Goal: Feedback & Contribution: Submit feedback/report problem

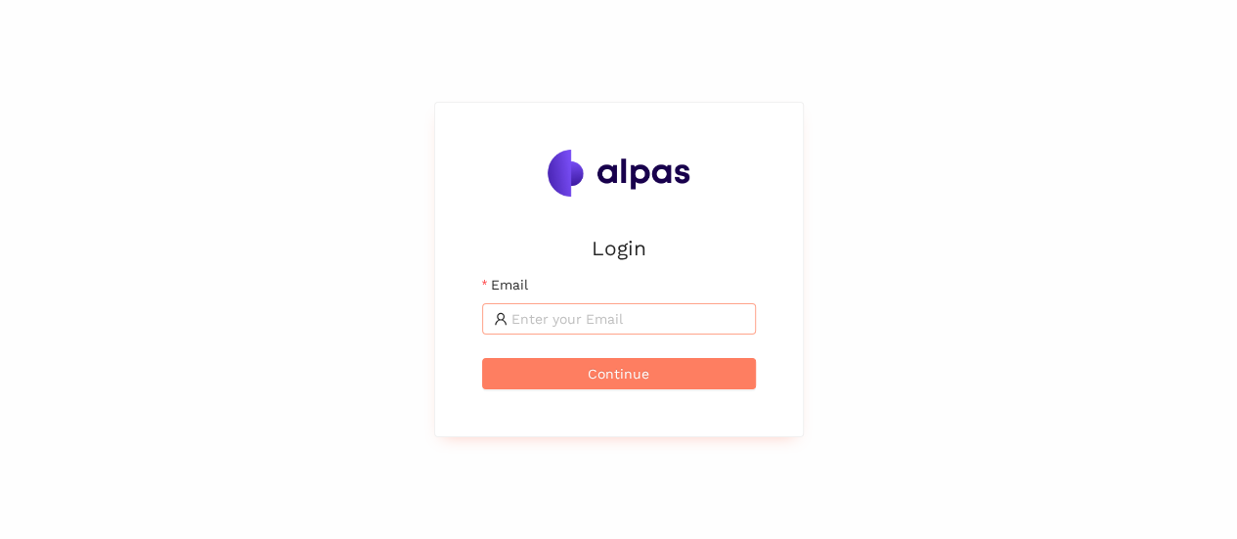
click at [587, 331] on span at bounding box center [619, 318] width 274 height 31
click at [587, 327] on input "Email" at bounding box center [627, 319] width 233 height 22
type input "karina.stival@landisgyr.com"
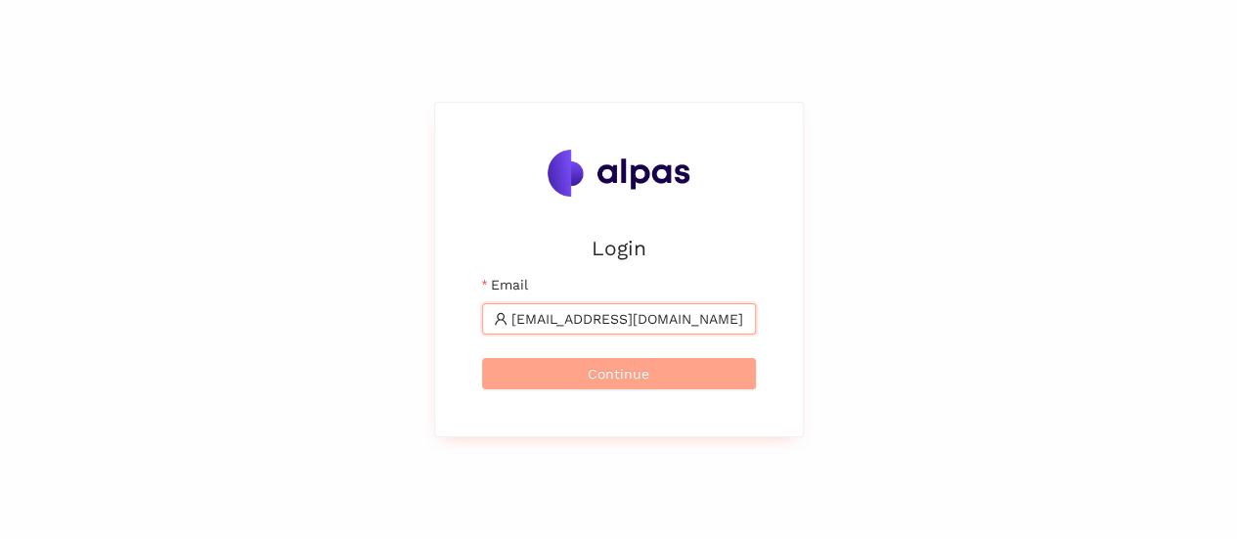
click at [654, 370] on button "Continue" at bounding box center [619, 373] width 274 height 31
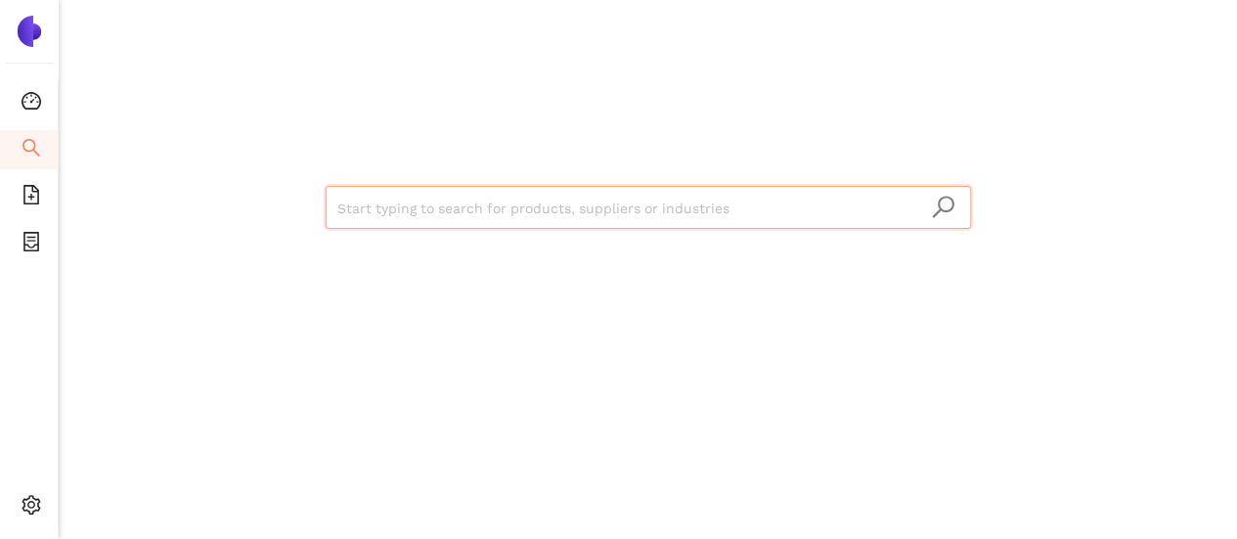
click at [736, 196] on input "search" at bounding box center [648, 208] width 622 height 43
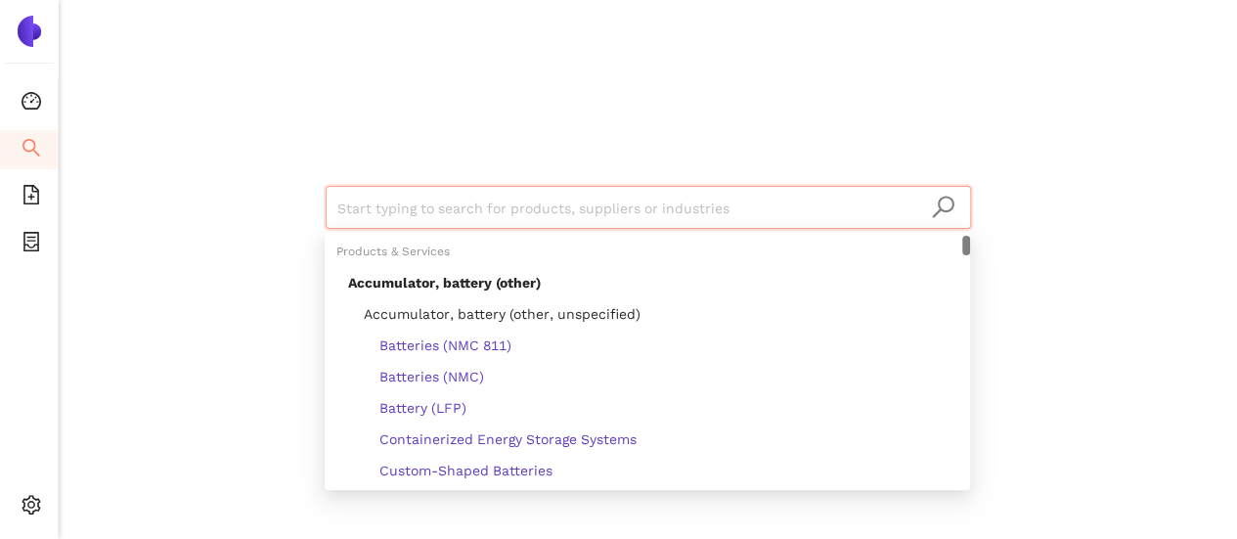
type input "TE Connectivity Ltd."
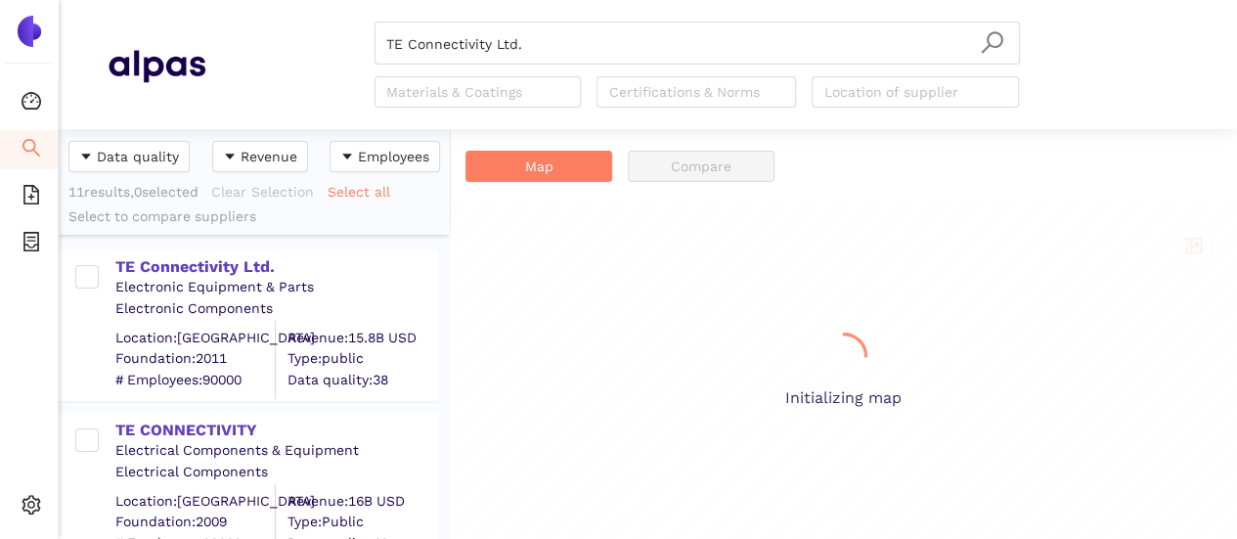
scroll to position [395, 376]
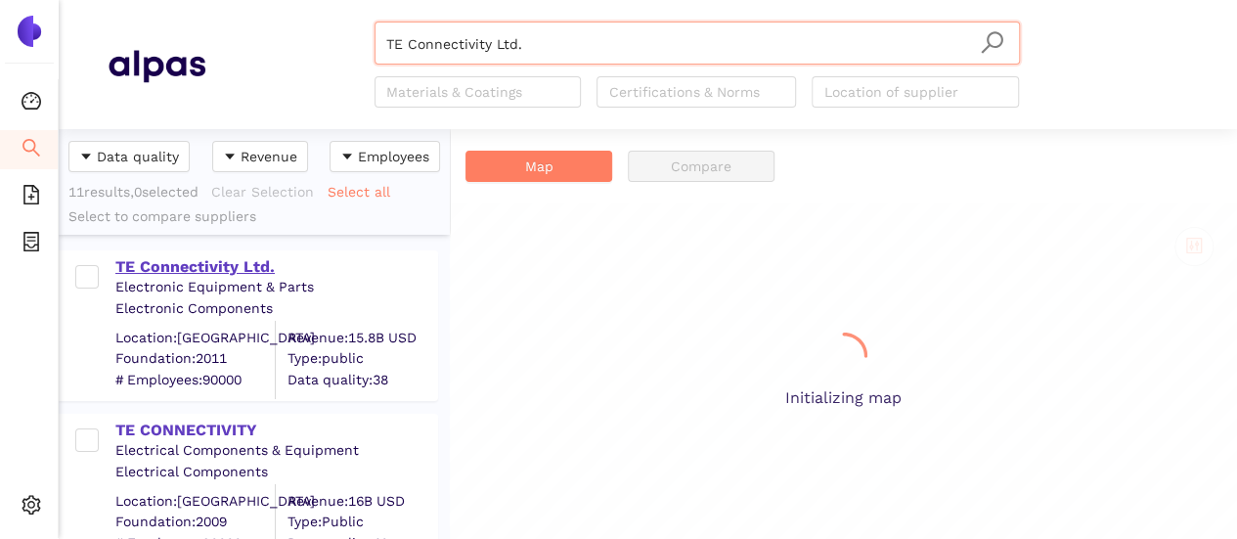
click at [256, 261] on div "TE Connectivity Ltd." at bounding box center [275, 267] width 321 height 22
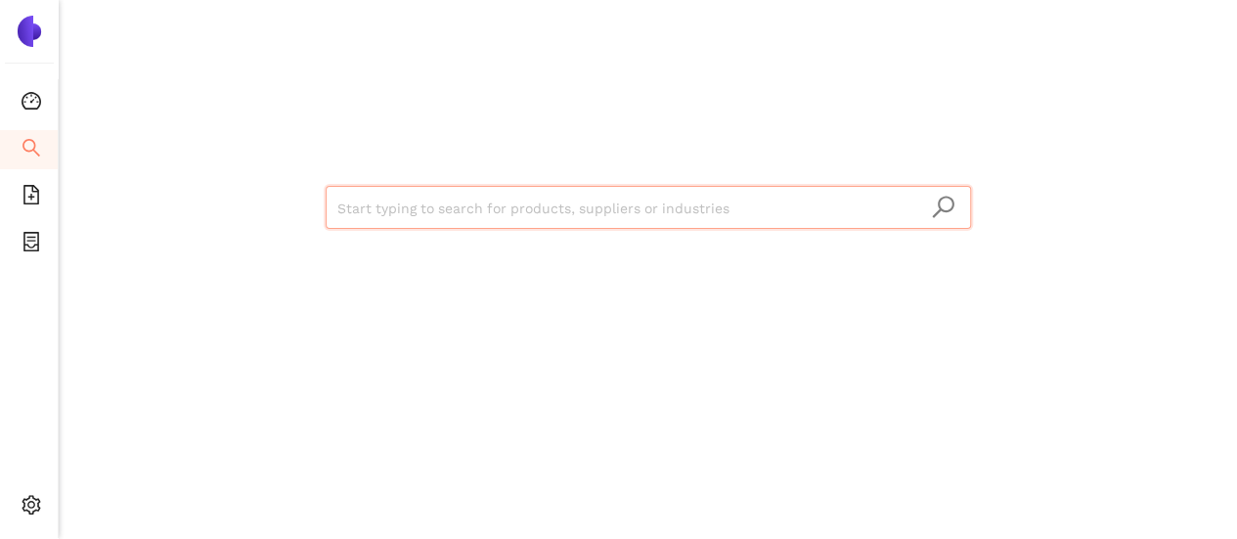
click at [636, 197] on input "search" at bounding box center [648, 208] width 622 height 43
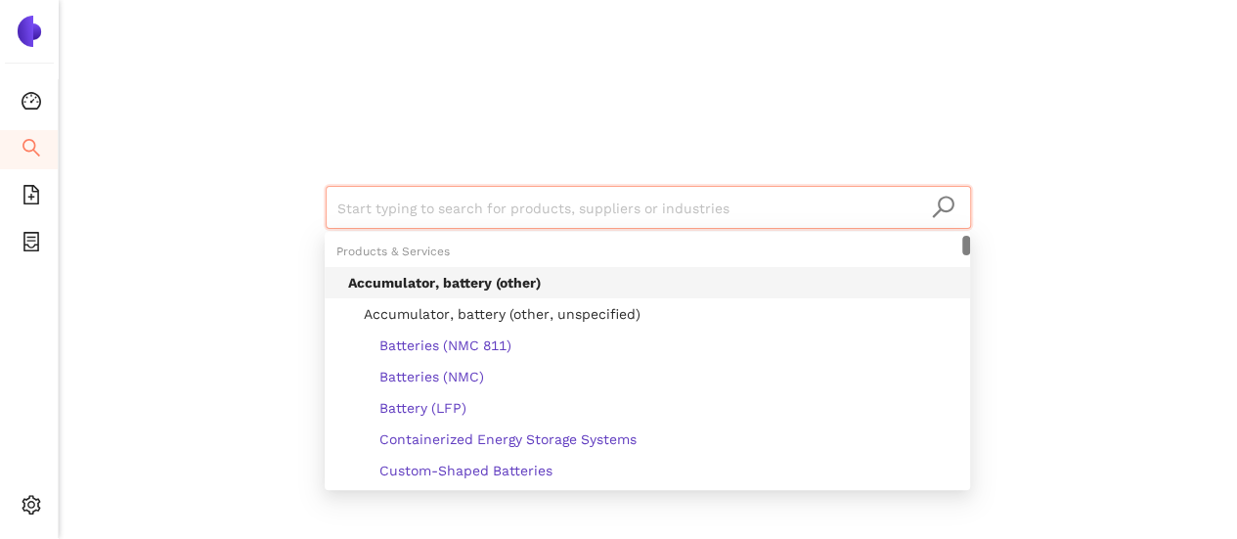
type input "TE Connectivity Ltd."
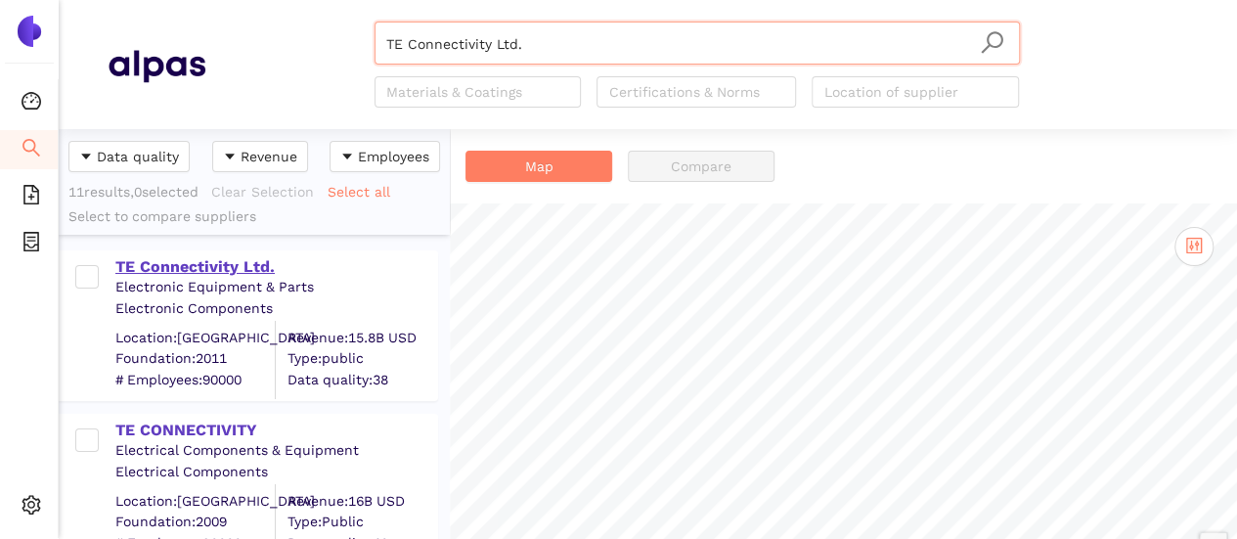
click at [185, 262] on div "TE Connectivity Ltd." at bounding box center [275, 267] width 321 height 22
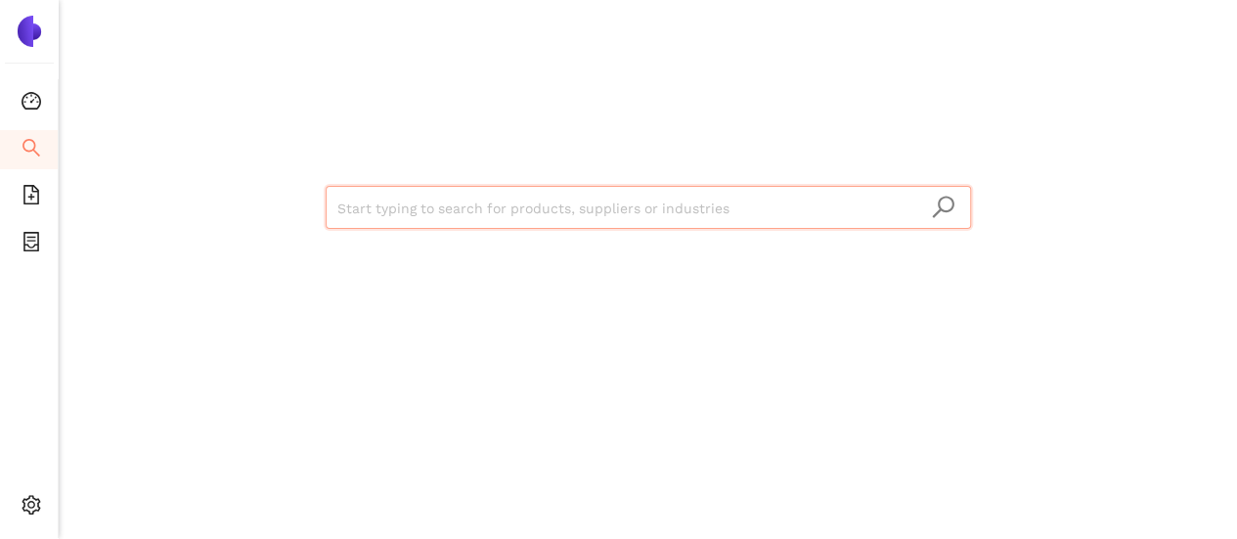
click at [502, 204] on input "search" at bounding box center [648, 208] width 622 height 43
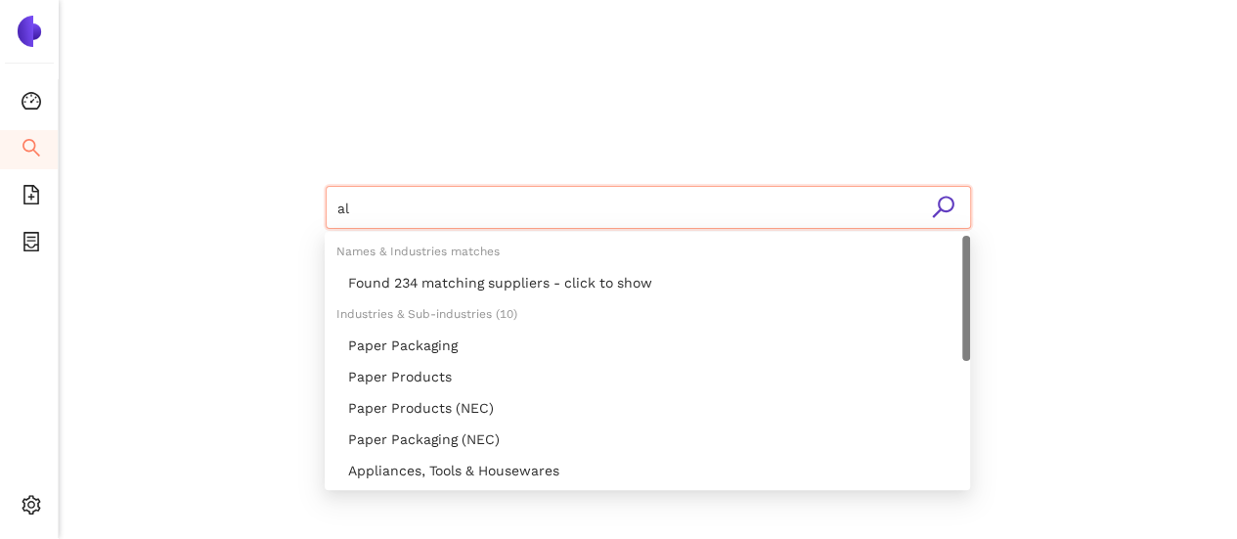
type input "a"
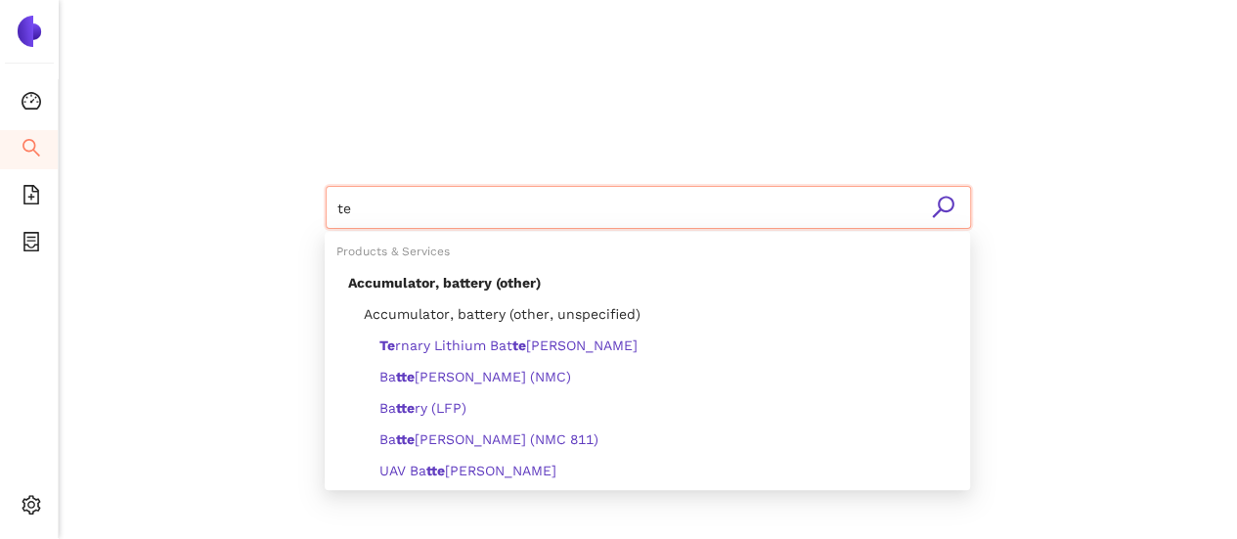
type input "t"
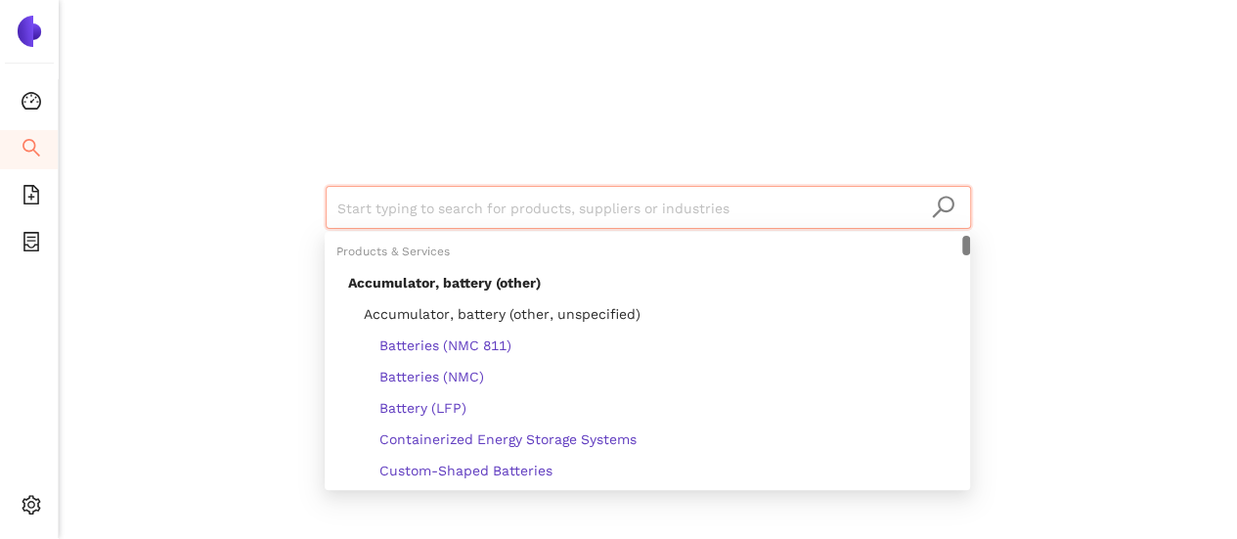
type input "TE Connectivity Ltd."
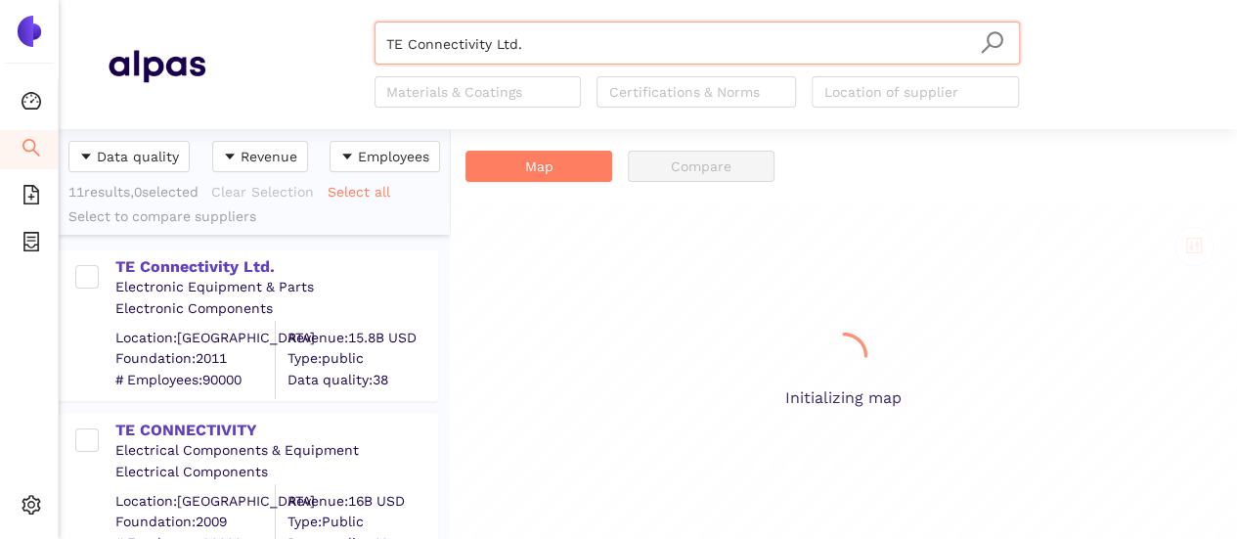
scroll to position [395, 376]
click at [233, 255] on div "TE Connectivity Ltd." at bounding box center [275, 264] width 321 height 25
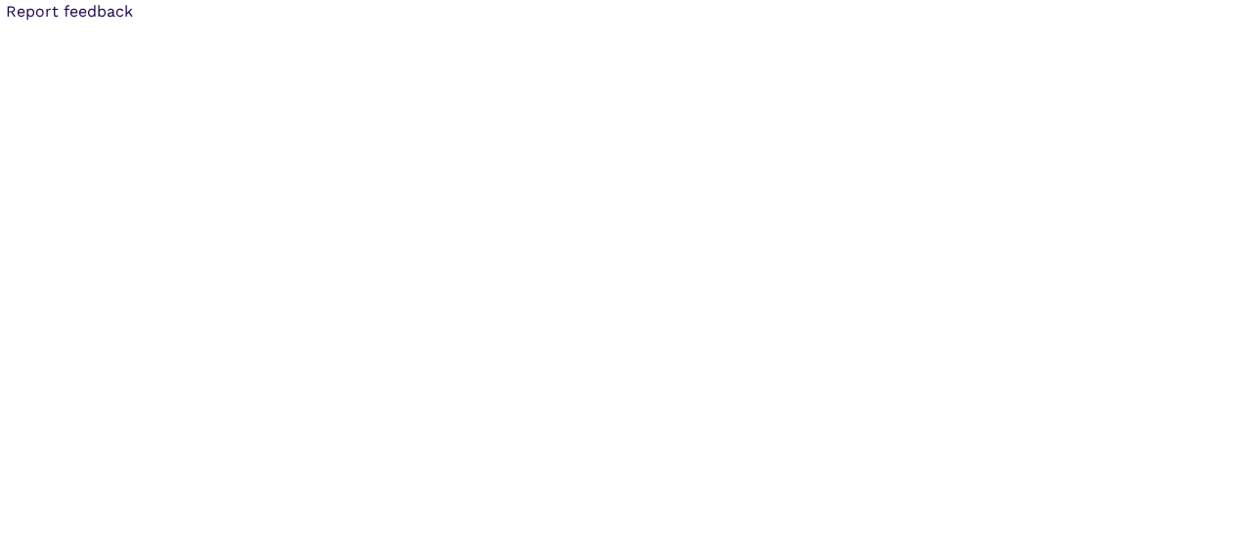
drag, startPoint x: 16, startPoint y: 13, endPoint x: 166, endPoint y: 29, distance: 151.5
click at [166, 29] on body "Report feedback Created with Highcharts 9.1.1 Chart context menu TE Connectivit…" at bounding box center [618, 269] width 1237 height 539
click at [166, 28] on body "Report feedback Created with Highcharts 9.1.1 Chart context menu TE Connectivit…" at bounding box center [618, 269] width 1237 height 539
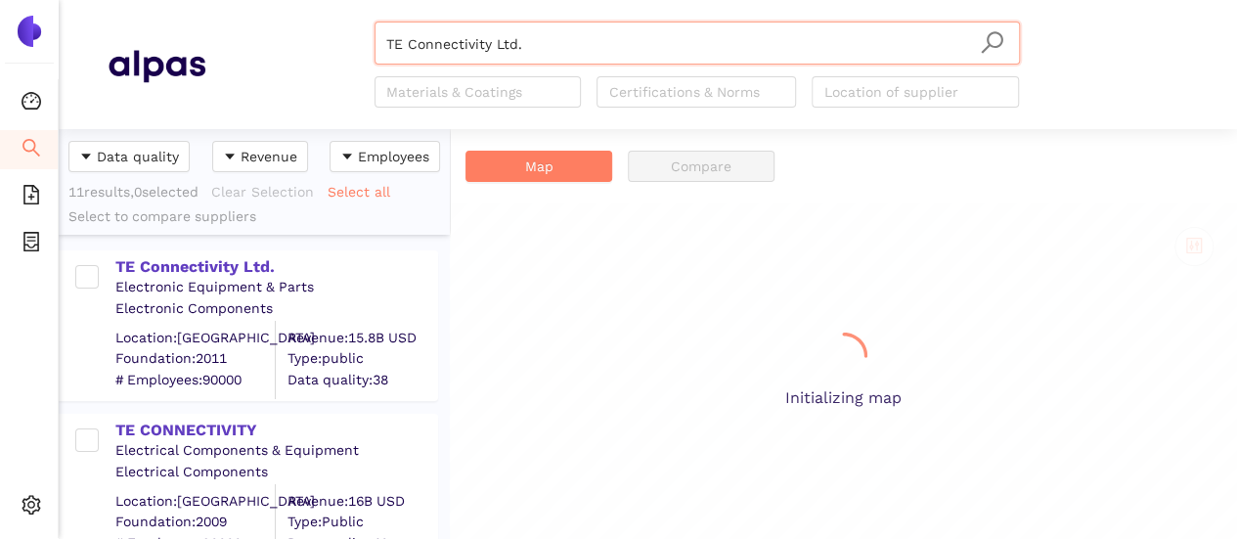
scroll to position [395, 376]
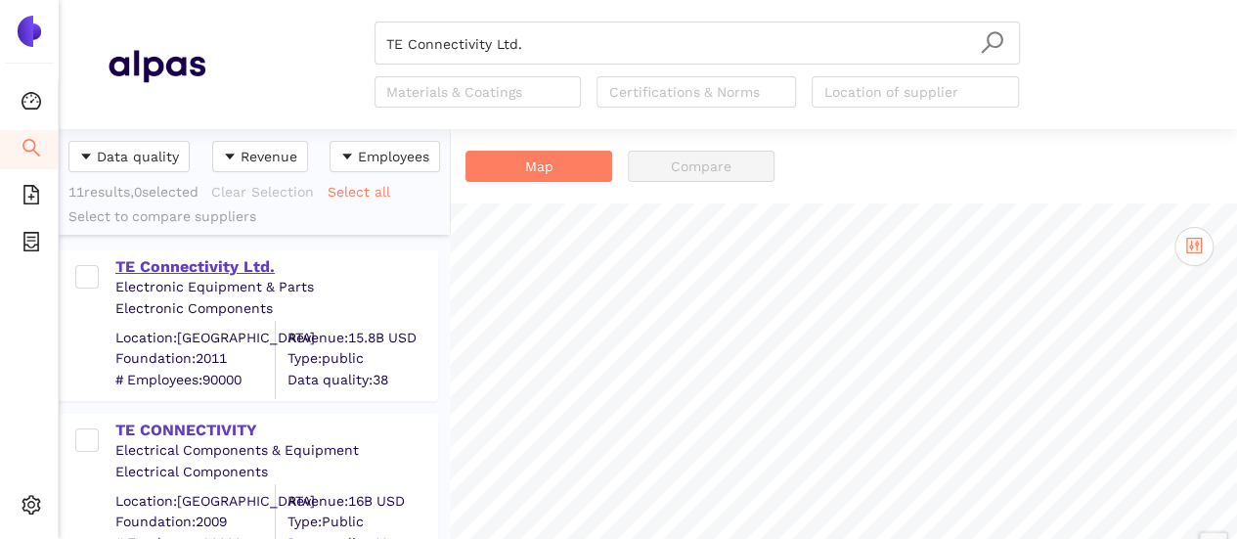
click at [217, 262] on div "TE Connectivity Ltd." at bounding box center [275, 267] width 321 height 22
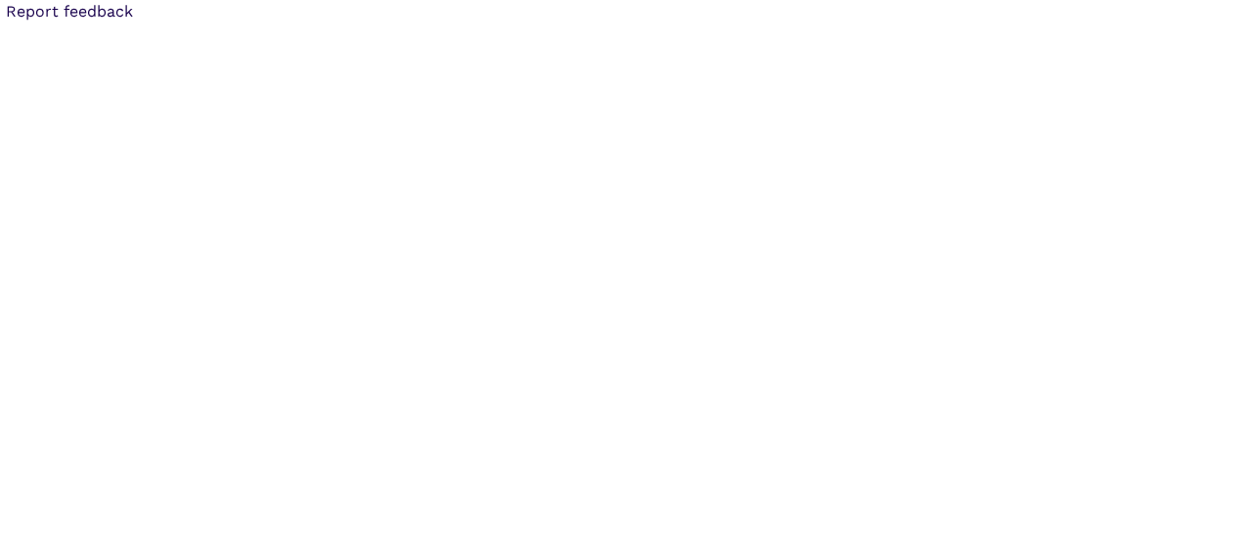
drag, startPoint x: 23, startPoint y: 8, endPoint x: 198, endPoint y: 50, distance: 179.1
click at [144, 30] on body "Report feedback Created with Highcharts 9.1.1 Chart context menu TE Connectivit…" at bounding box center [618, 269] width 1237 height 539
click at [579, 345] on body "Report feedback Created with Highcharts 9.1.1 Chart context menu TE Connectivit…" at bounding box center [618, 269] width 1237 height 539
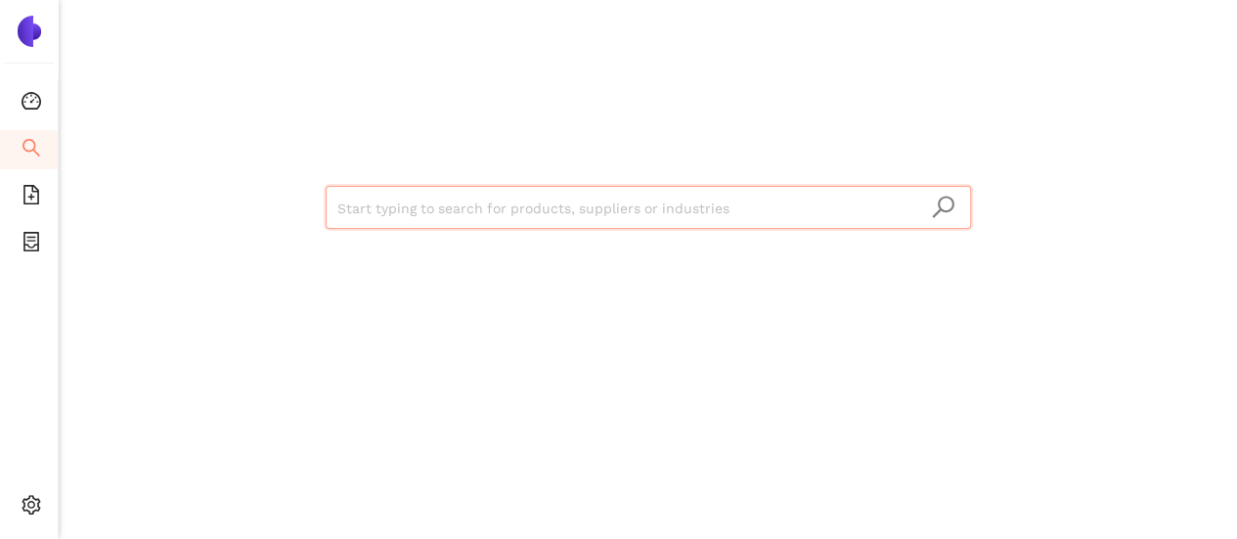
click at [678, 218] on input "search" at bounding box center [648, 208] width 622 height 43
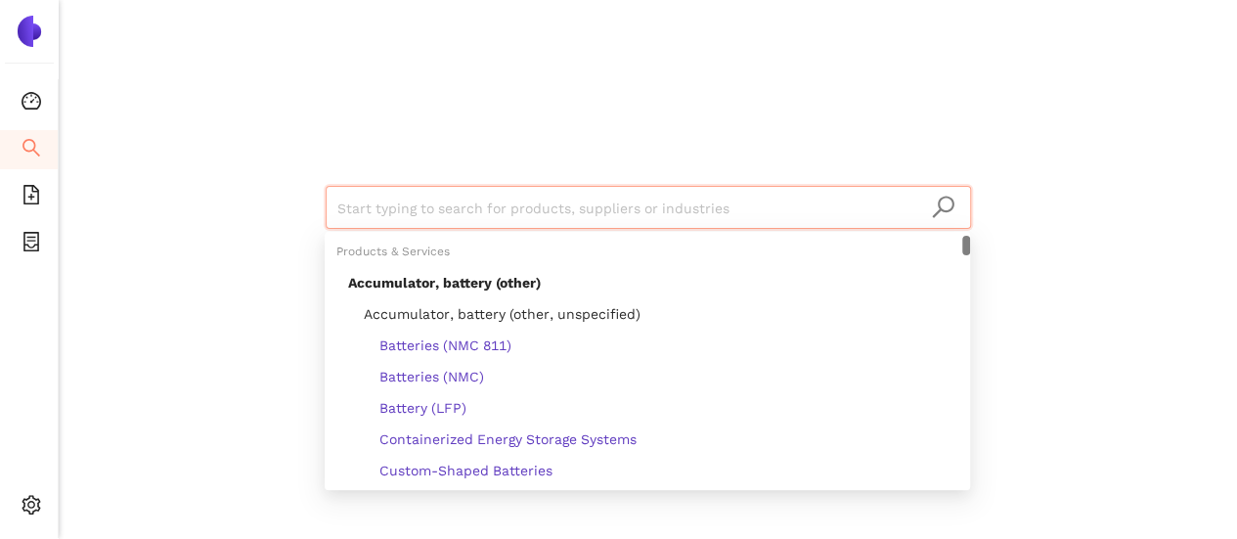
type input "TE Connectivity Ltd."
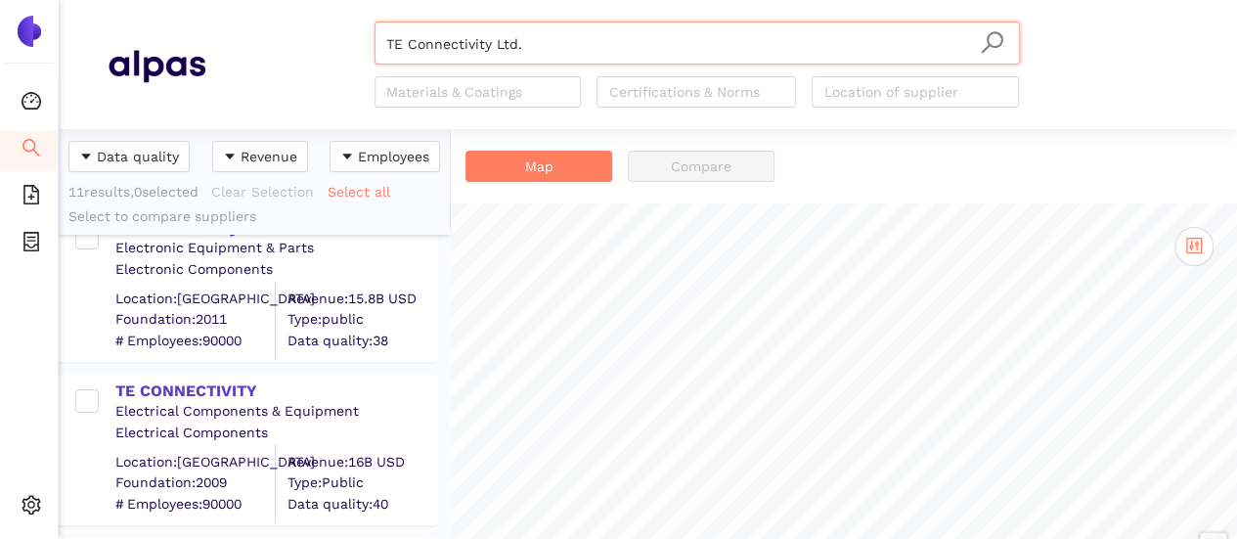
scroll to position [98, 0]
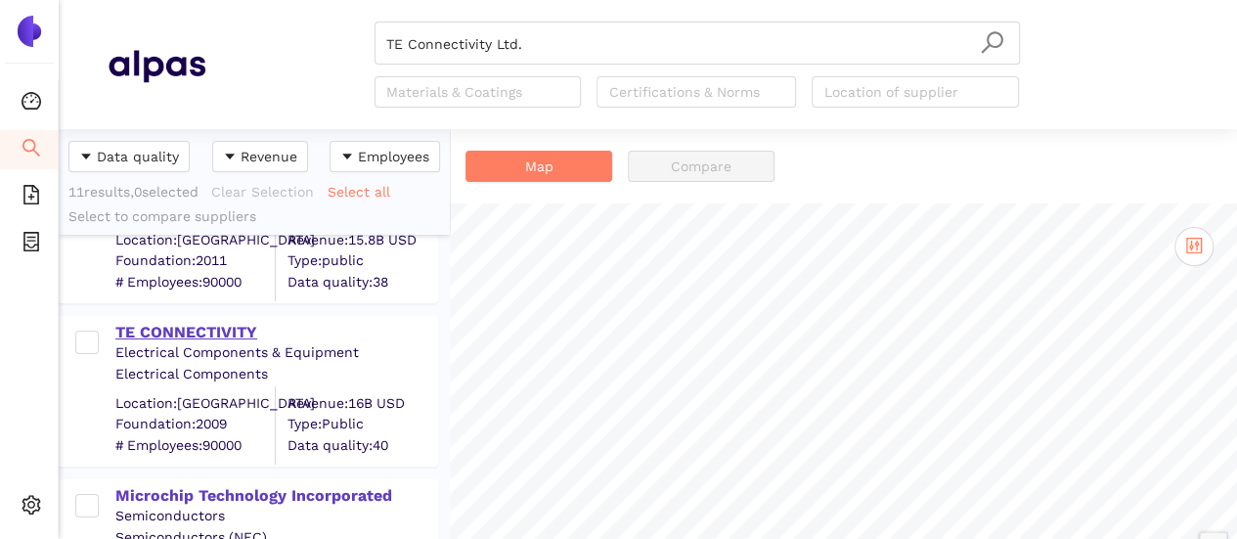
click at [154, 335] on div "TE CONNECTIVITY" at bounding box center [275, 333] width 321 height 22
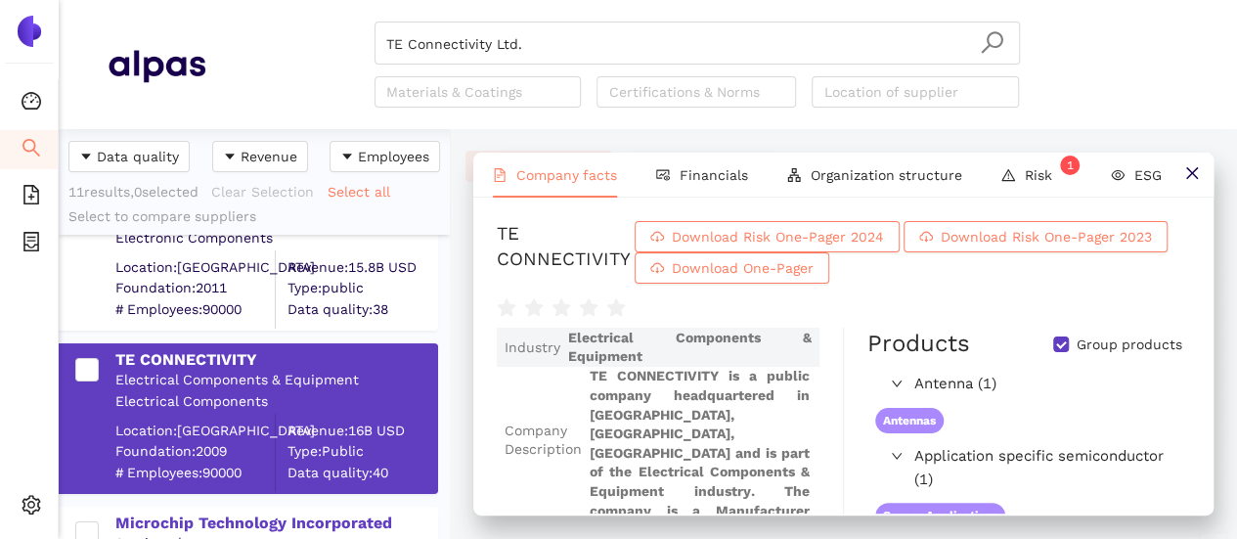
scroll to position [0, 0]
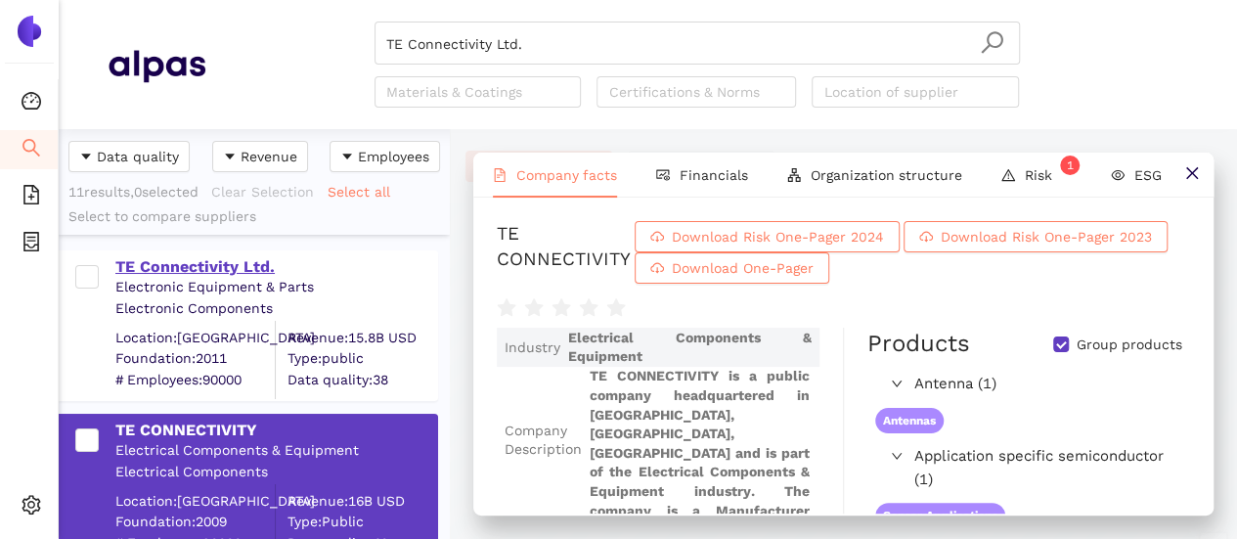
click at [230, 268] on div "TE Connectivity Ltd." at bounding box center [275, 267] width 321 height 22
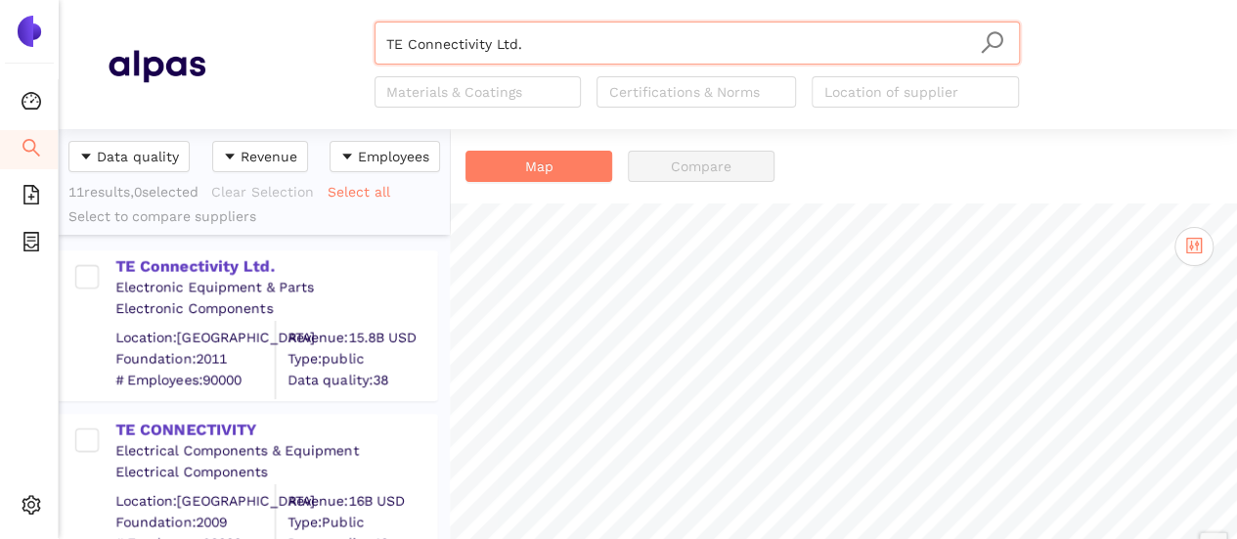
scroll to position [395, 376]
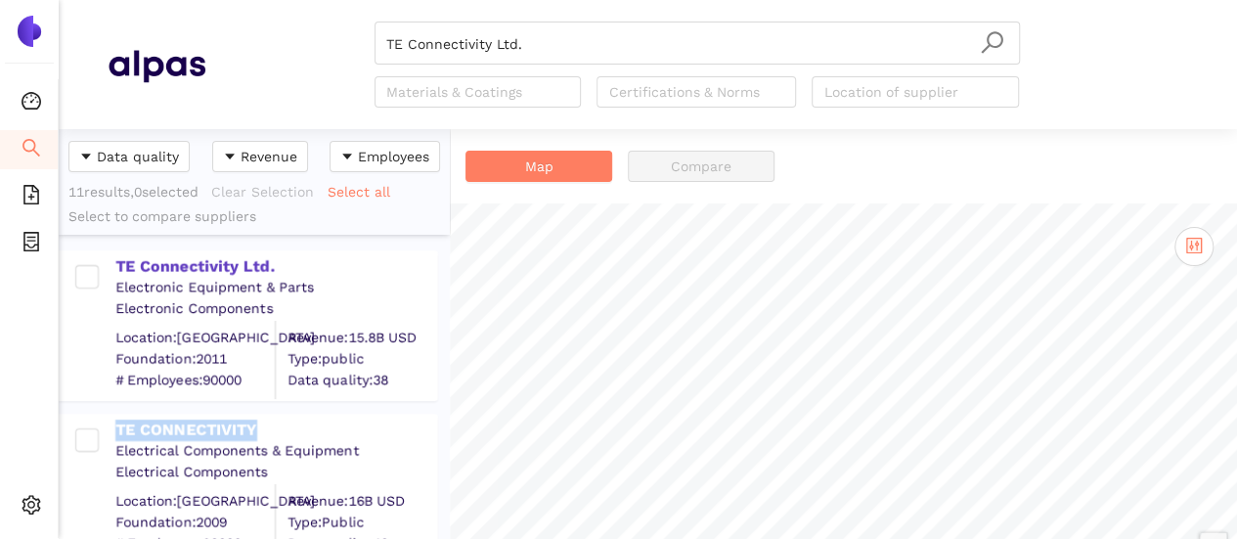
drag, startPoint x: 261, startPoint y: 425, endPoint x: 113, endPoint y: 423, distance: 147.7
click at [113, 423] on div "TE CONNECTIVITY Electrical Components & Equipment Electrical Components Locatio…" at bounding box center [258, 489] width 356 height 147
copy div "TE CONNECTIVITY"
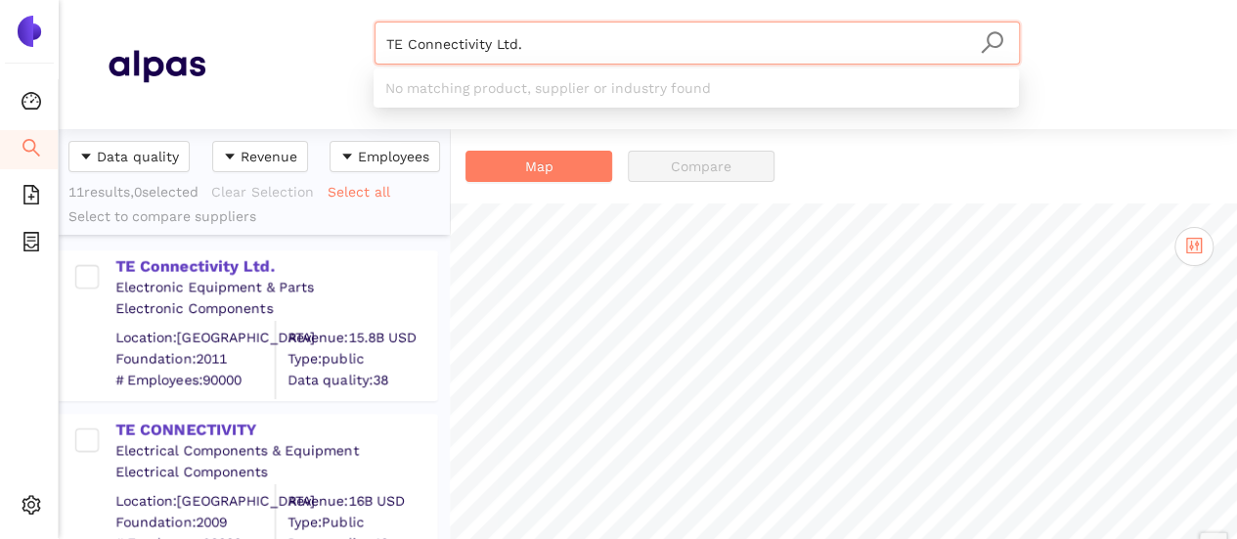
drag, startPoint x: 551, startPoint y: 32, endPoint x: 338, endPoint y: -4, distance: 215.3
click at [338, 0] on html "Dashboard Search eSourcing Templates eSourcing Projects Settings TE Connectivit…" at bounding box center [618, 269] width 1237 height 539
paste input "YEEBO (INTERNATIONAL HOLDINGS) LIMITED"
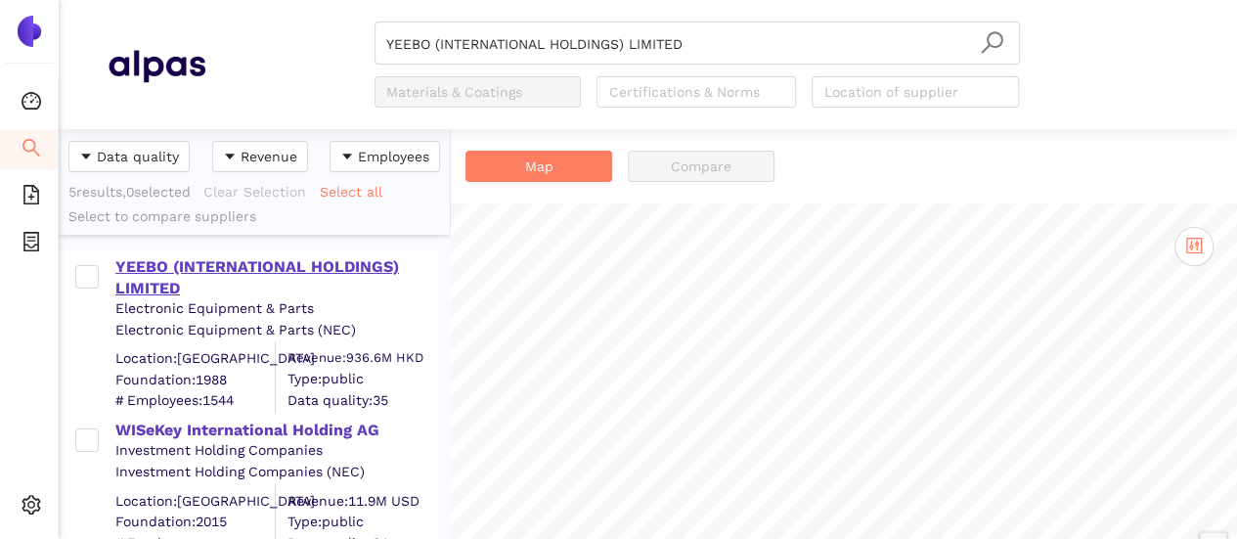
click at [343, 265] on div "YEEBO (INTERNATIONAL HOLDINGS) LIMITED" at bounding box center [275, 278] width 321 height 44
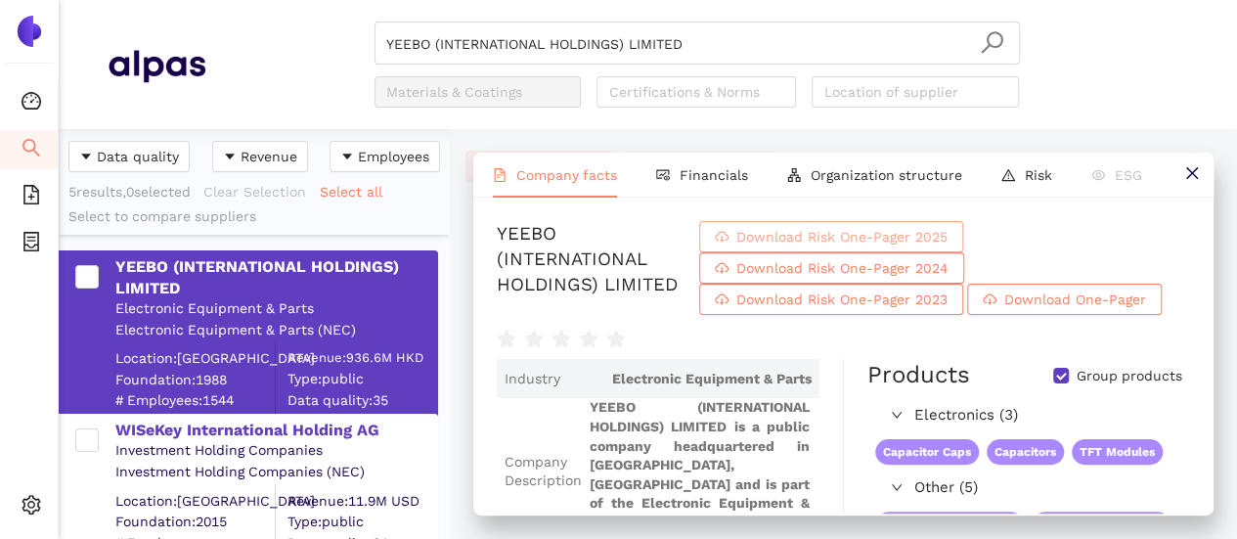
click at [780, 238] on span "Download Risk One-Pager 2025" at bounding box center [841, 237] width 211 height 22
click at [689, 44] on input "YEEBO (INTERNATIONAL HOLDINGS) LIMITED" at bounding box center [697, 43] width 622 height 43
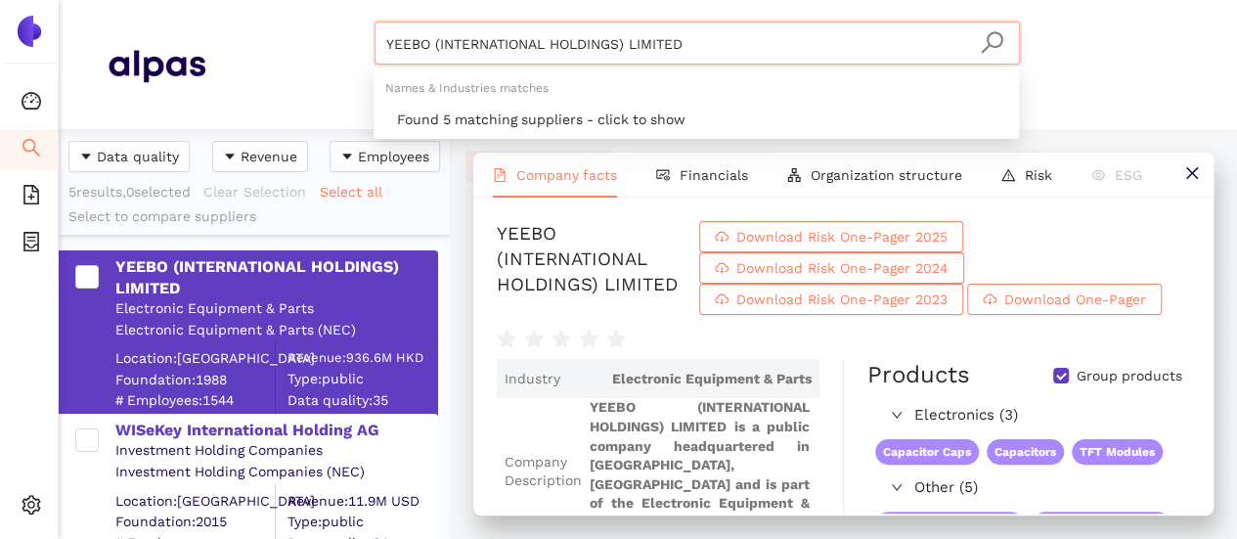
drag, startPoint x: 690, startPoint y: 42, endPoint x: 292, endPoint y: 35, distance: 398.1
click at [292, 35] on div "YEEBO (INTERNATIONAL HOLDINGS) LIMITED Materials & Coatings Certifications & No…" at bounding box center [696, 65] width 983 height 86
paste input "ADV PLASTICS (PTY) LT"
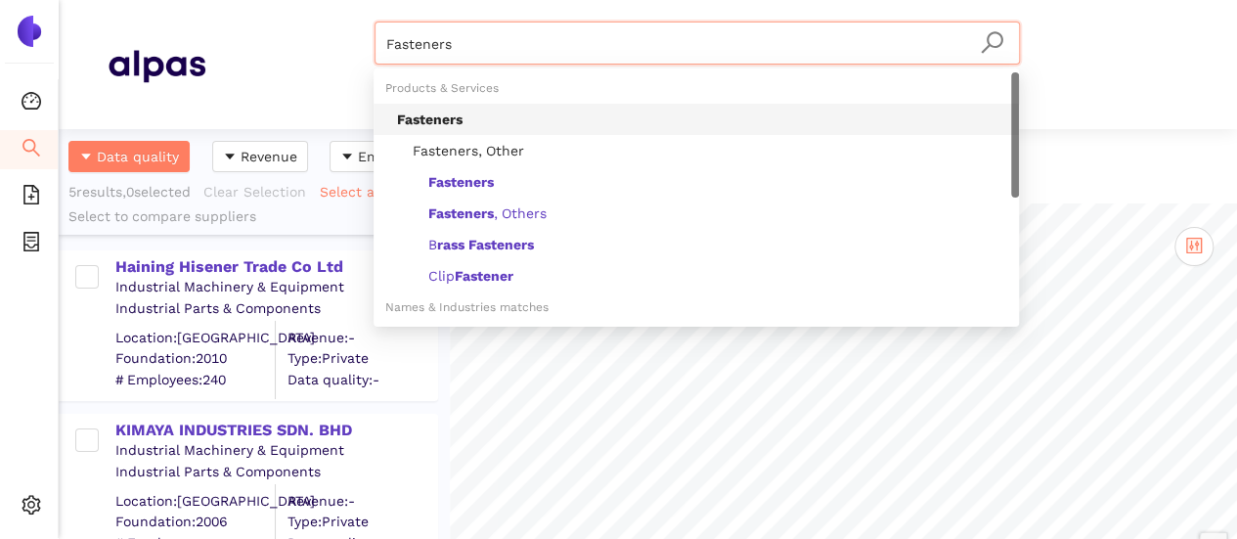
drag, startPoint x: 448, startPoint y: 40, endPoint x: 305, endPoint y: 4, distance: 147.3
click at [305, 4] on header "Fasteners Materials & Coatings Certifications & Norms Location of supplier" at bounding box center [648, 64] width 1178 height 129
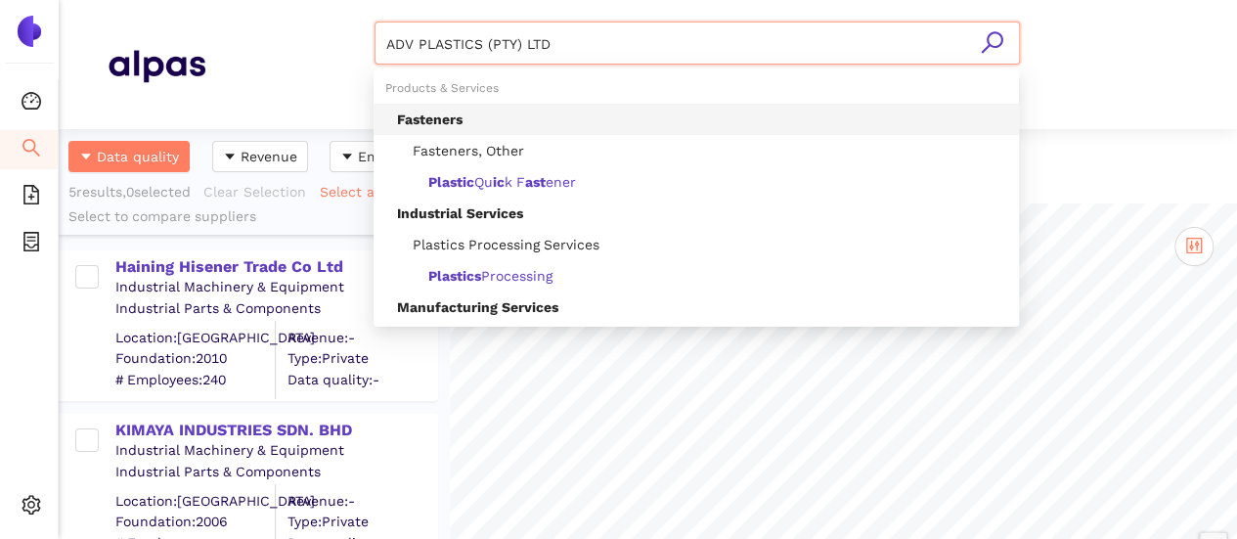
type input "ADV PLASTICS (PTY) LTD"
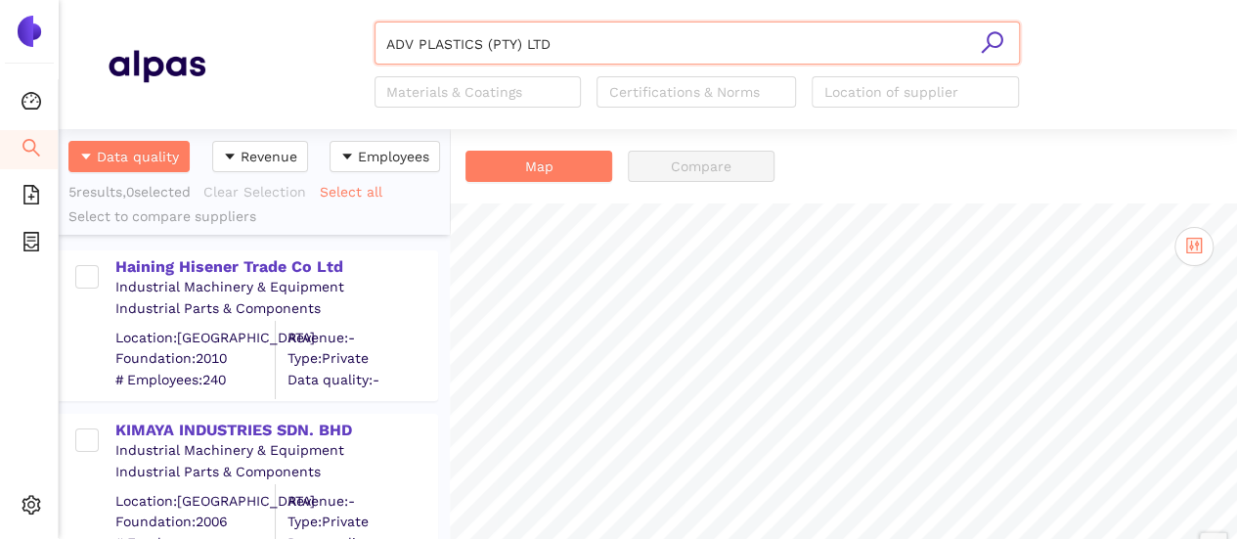
click at [994, 46] on icon "search" at bounding box center [992, 42] width 22 height 22
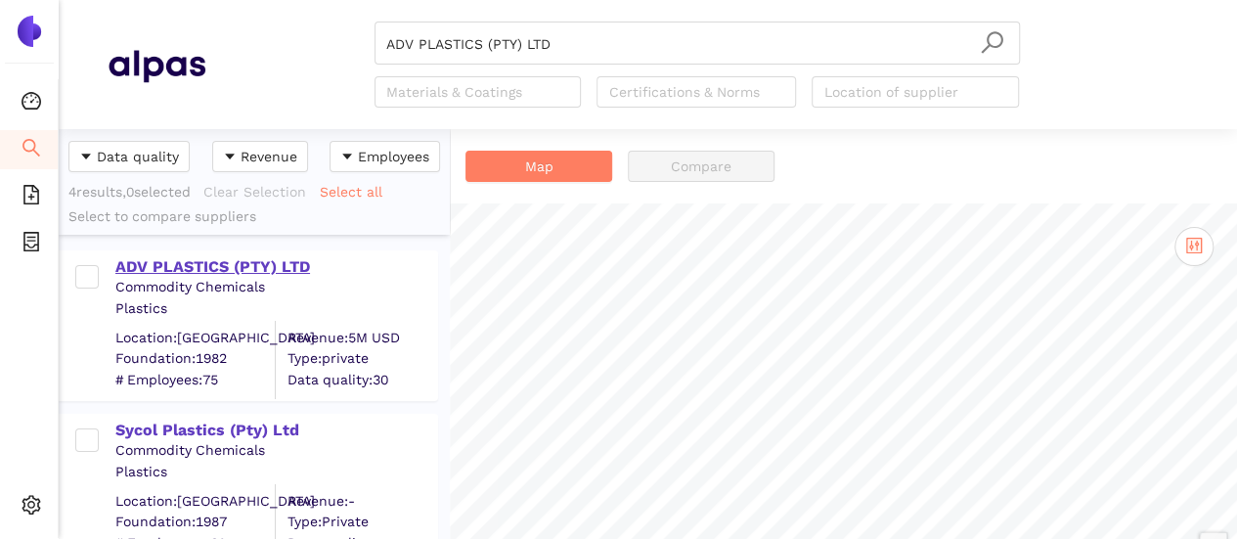
click at [244, 253] on div "ADV PLASTICS (PTY) LTD" at bounding box center [275, 264] width 321 height 25
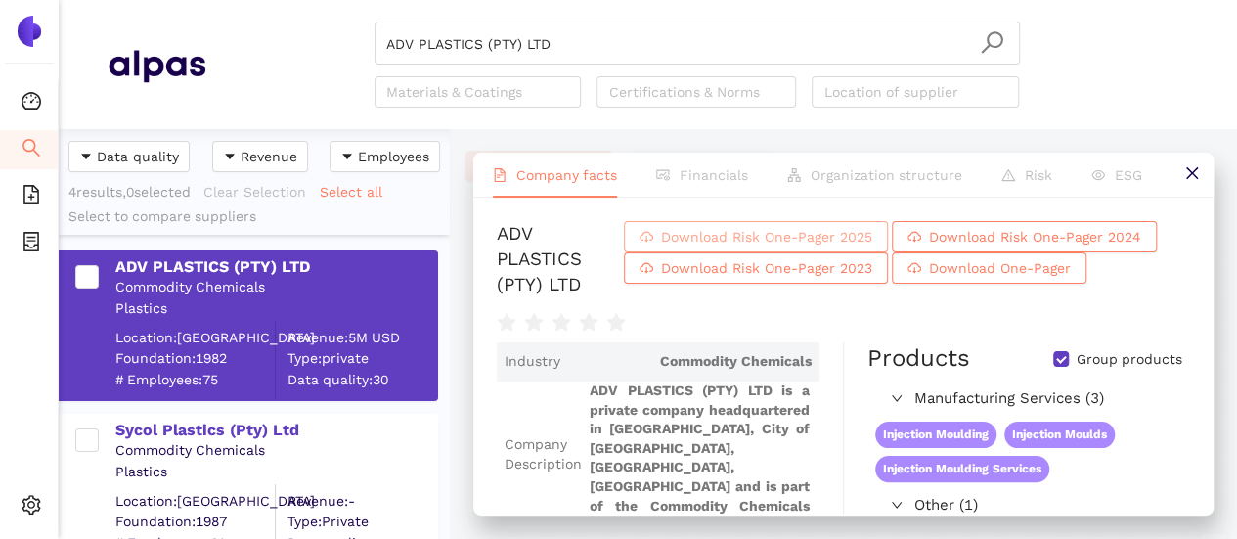
click at [787, 236] on span "Download Risk One-Pager 2025" at bounding box center [766, 237] width 211 height 22
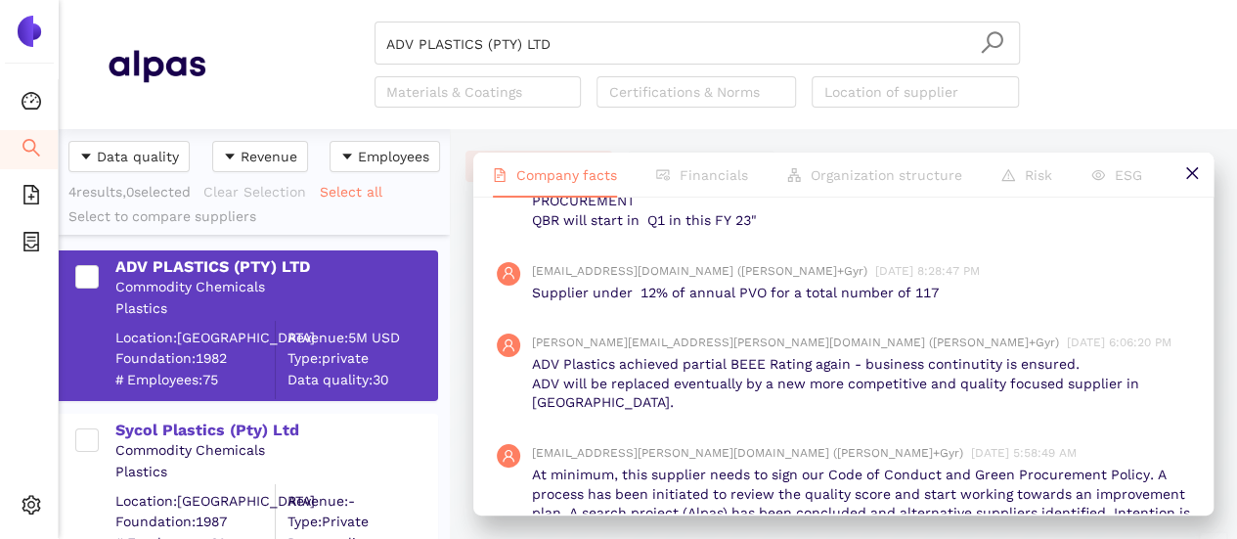
scroll to position [1662, 0]
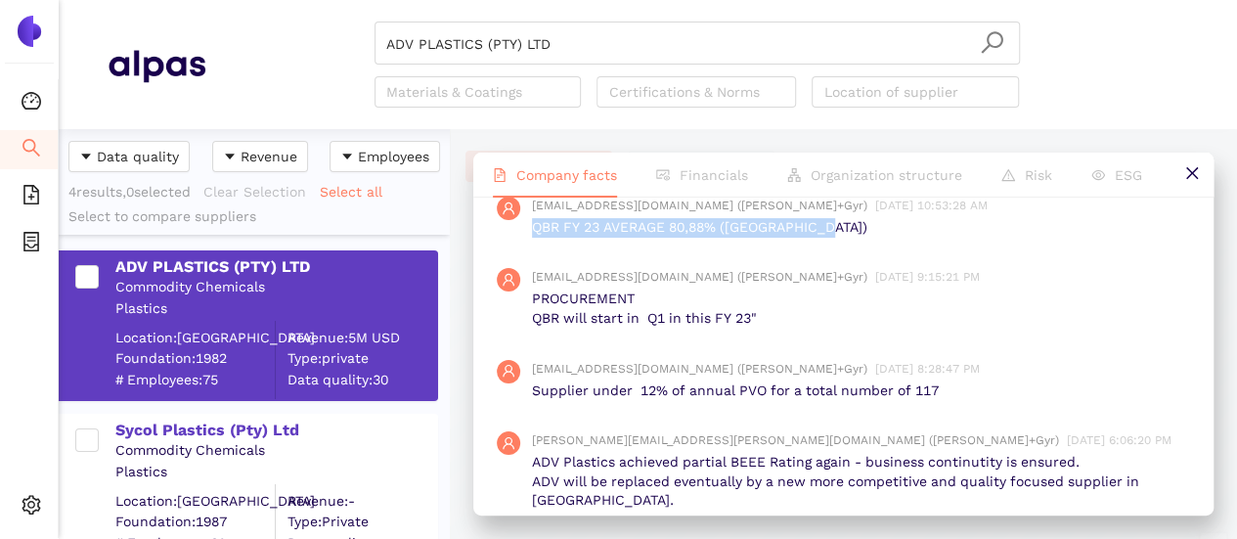
drag, startPoint x: 529, startPoint y: 220, endPoint x: 887, endPoint y: 243, distance: 358.7
click at [888, 243] on div "[EMAIL_ADDRESS][DOMAIN_NAME] ([PERSON_NAME]+Gyr) [DATE] 10:53:28 AM QBR FY 23 A…" at bounding box center [843, 217] width 693 height 72
copy p "QBR FY 23 AVERAGE 80,88% ([GEOGRAPHIC_DATA])"
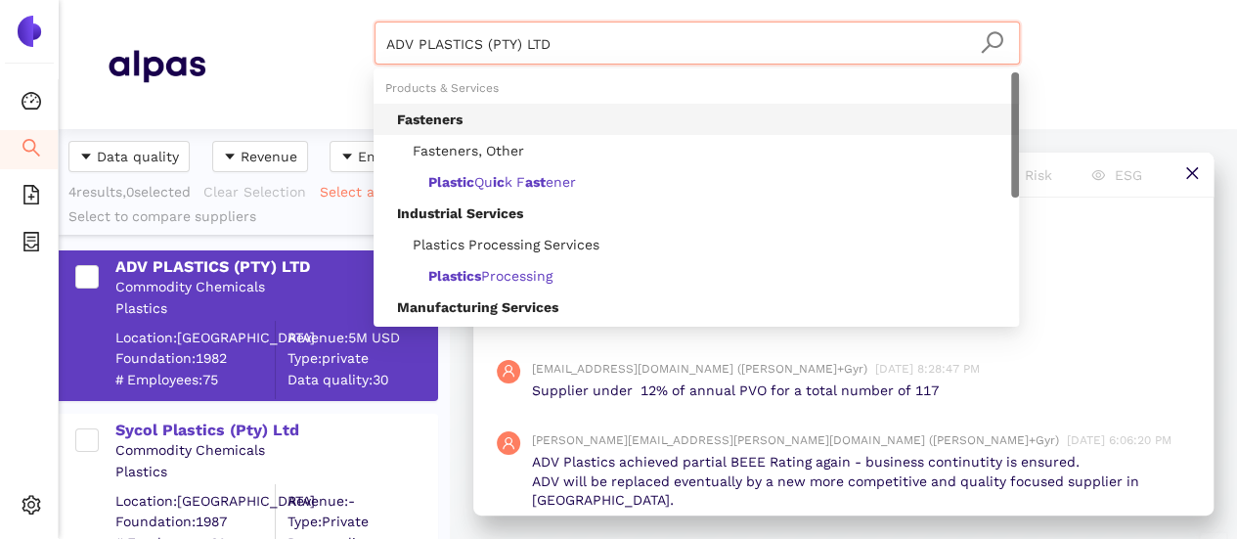
drag, startPoint x: 286, startPoint y: 17, endPoint x: 262, endPoint y: 15, distance: 23.6
click at [262, 14] on header "ADV PLASTICS (PTY) LTD Materials & Coatings Certifications & Norms Location of …" at bounding box center [648, 64] width 1178 height 129
paste input "Chesfer Precision Plastics ([GEOGRAPHIC_DATA]) Limited"
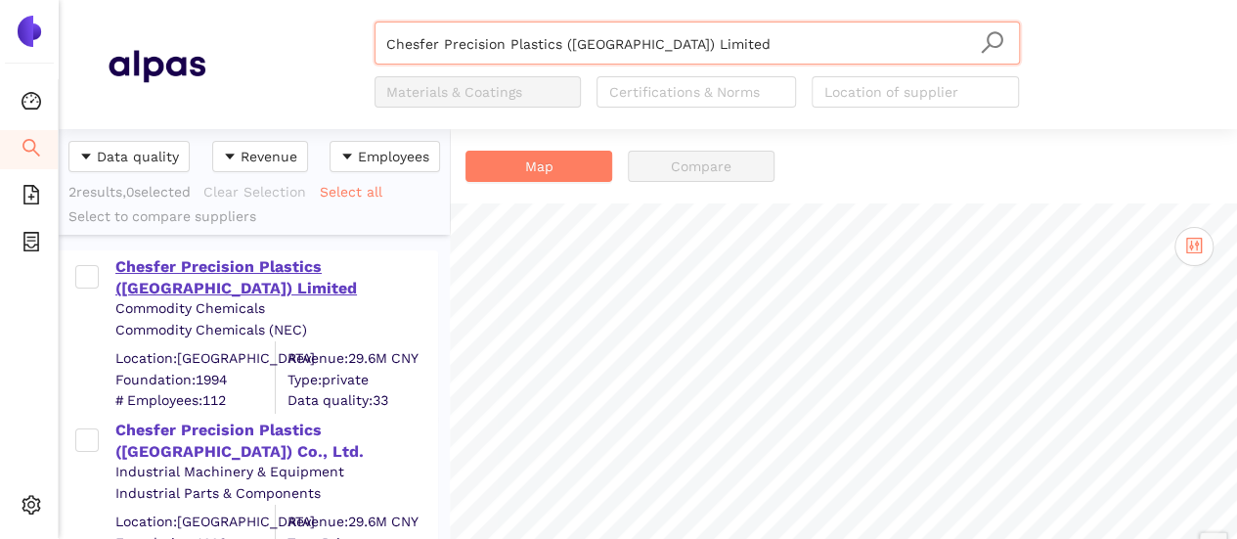
type input "Chesfer Precision Plastics ([GEOGRAPHIC_DATA]) Limited"
click at [299, 261] on div "Chesfer Precision Plastics ([GEOGRAPHIC_DATA]) Limited" at bounding box center [275, 278] width 321 height 44
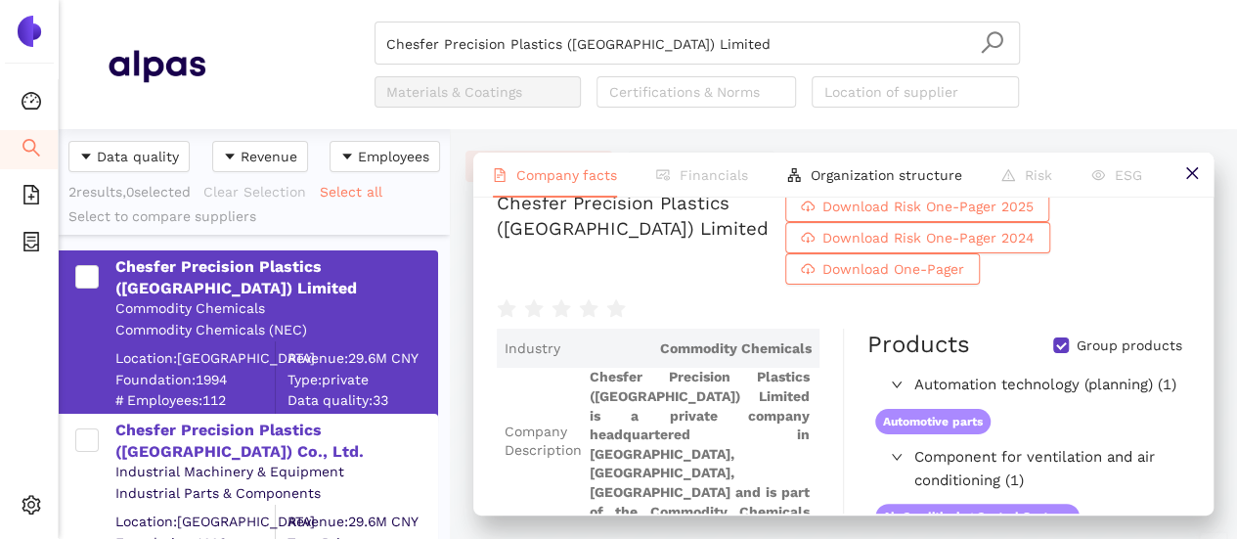
scroll to position [98, 0]
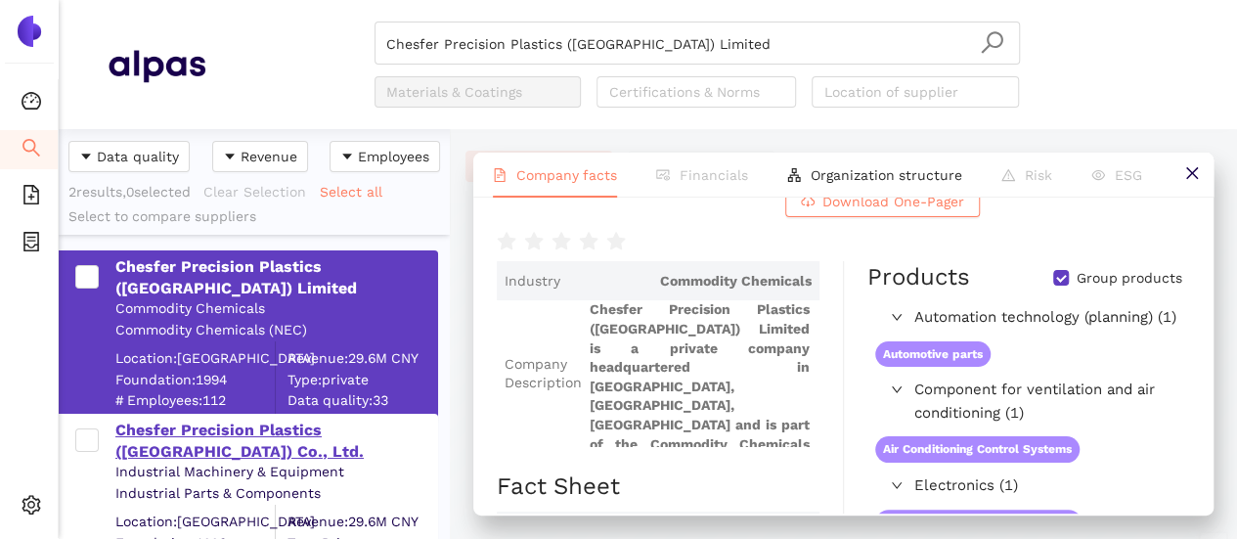
click at [282, 437] on div "Chesfer Precision Plastics ([GEOGRAPHIC_DATA]) Co., Ltd." at bounding box center [275, 442] width 321 height 44
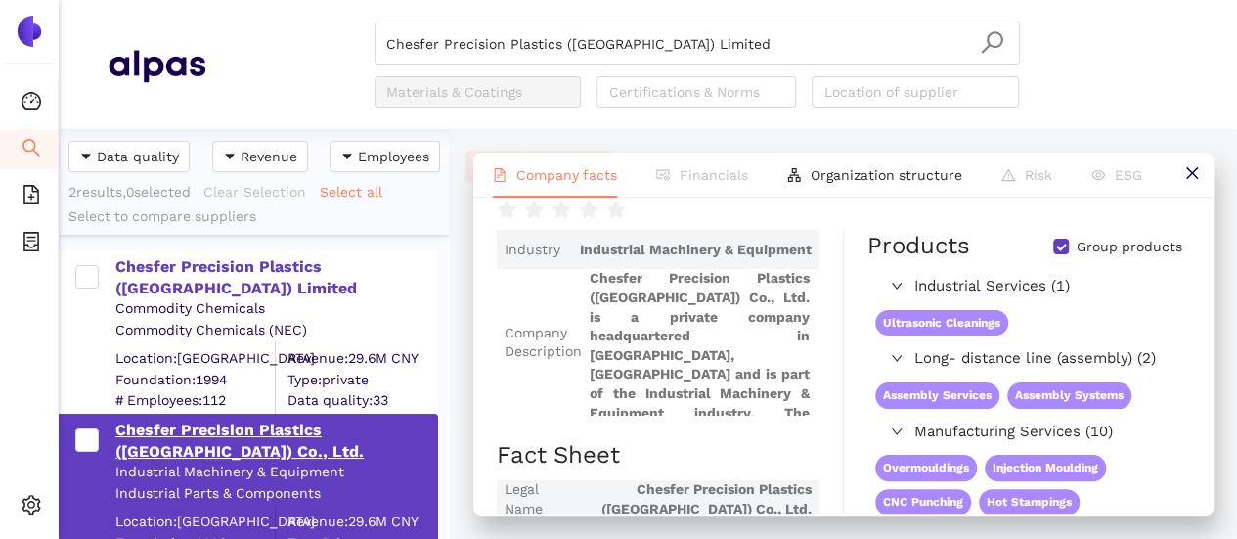
scroll to position [0, 0]
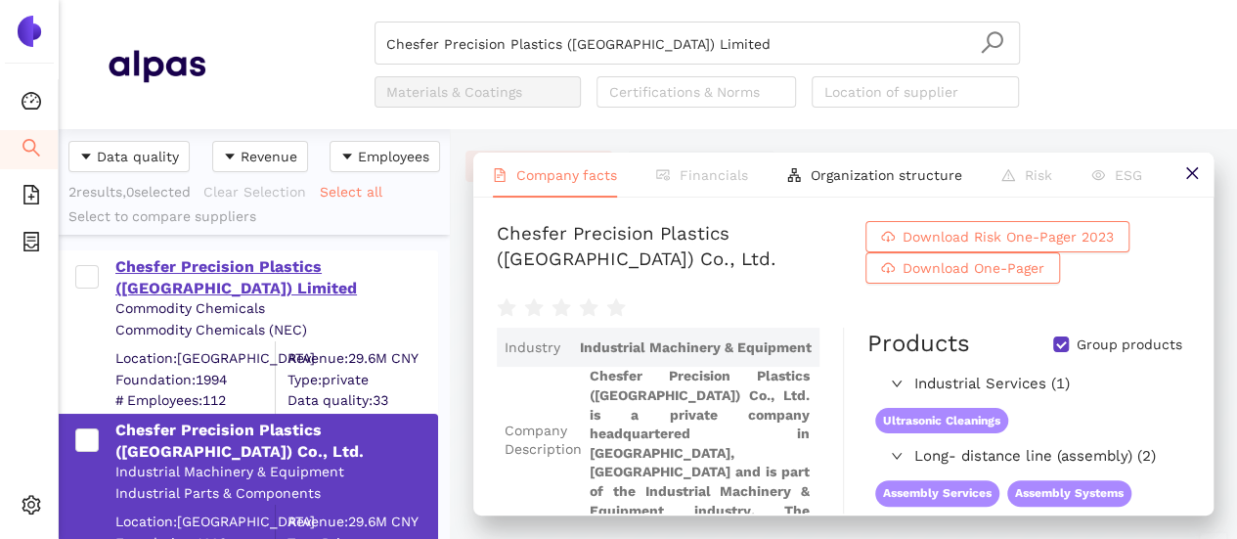
click at [297, 274] on div "Chesfer Precision Plastics ([GEOGRAPHIC_DATA]) Limited" at bounding box center [275, 278] width 321 height 44
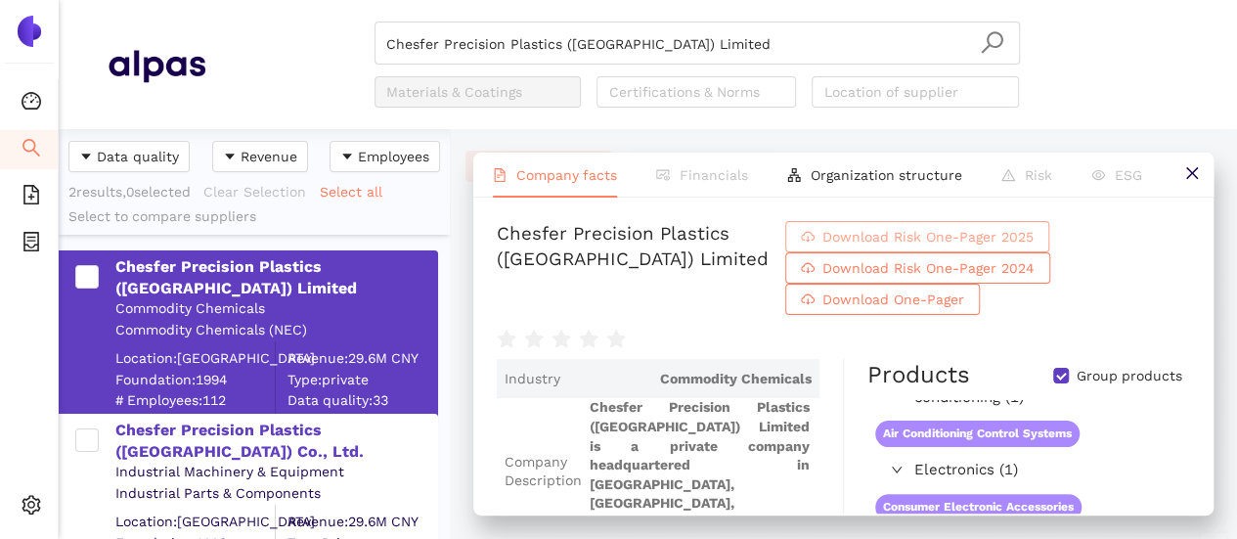
click at [911, 228] on span "Download Risk One-Pager 2025" at bounding box center [927, 237] width 211 height 22
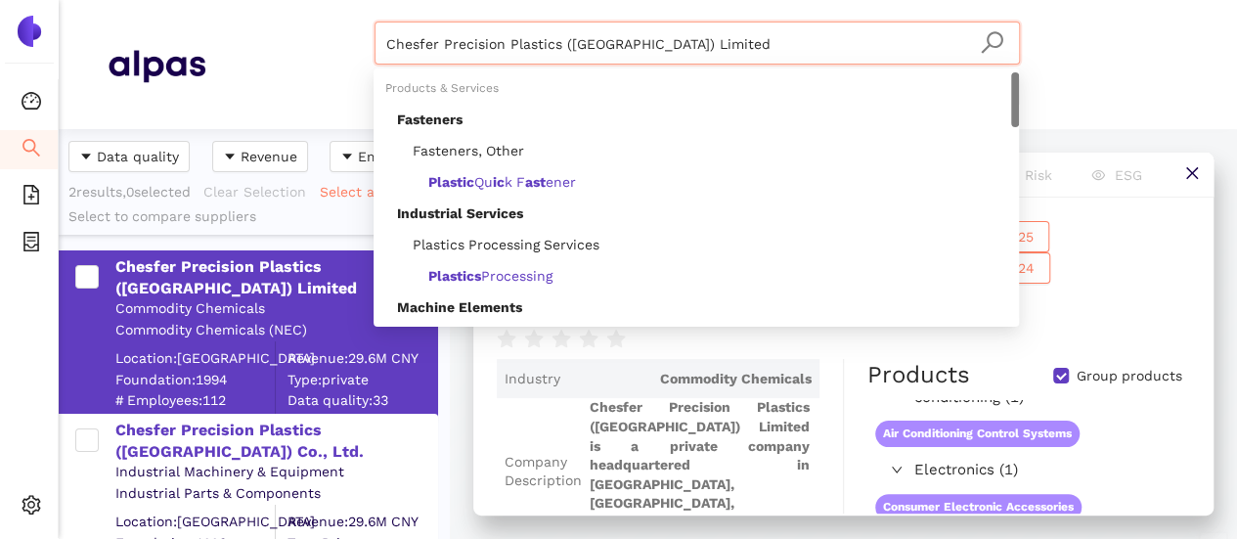
drag, startPoint x: 399, startPoint y: 28, endPoint x: 303, endPoint y: 6, distance: 98.4
click at [303, 6] on header "Chesfer Precision Plastics ([GEOGRAPHIC_DATA]) Limited Materials & Coatings Cer…" at bounding box center [648, 64] width 1178 height 129
paste input "Fox Valley Molding Inc"
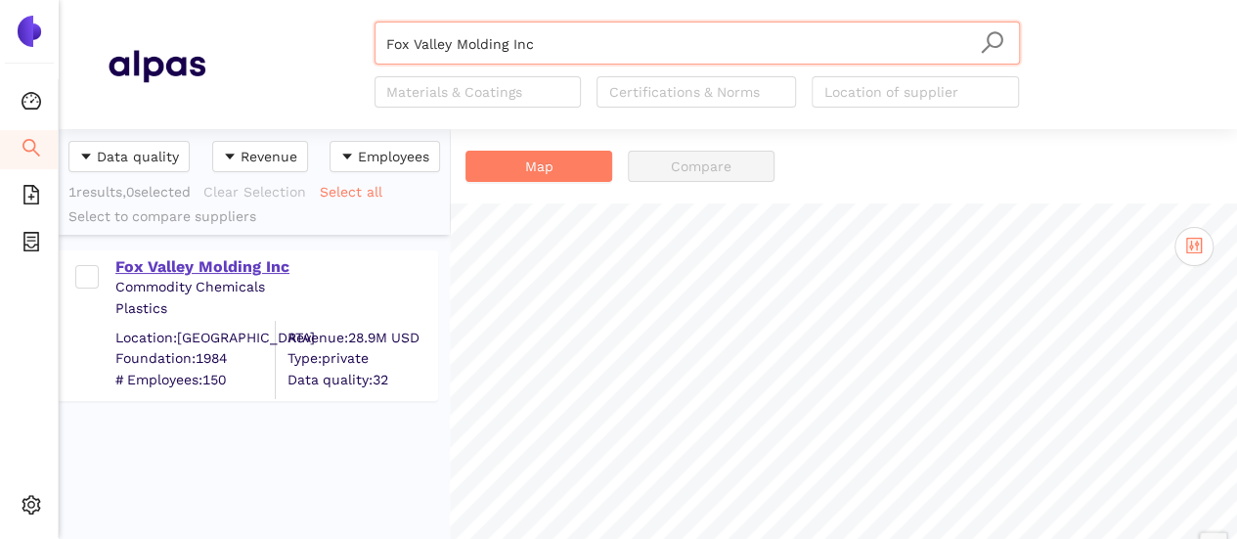
type input "Fox Valley Molding Inc"
click at [209, 260] on div "Fox Valley Molding Inc" at bounding box center [275, 267] width 321 height 22
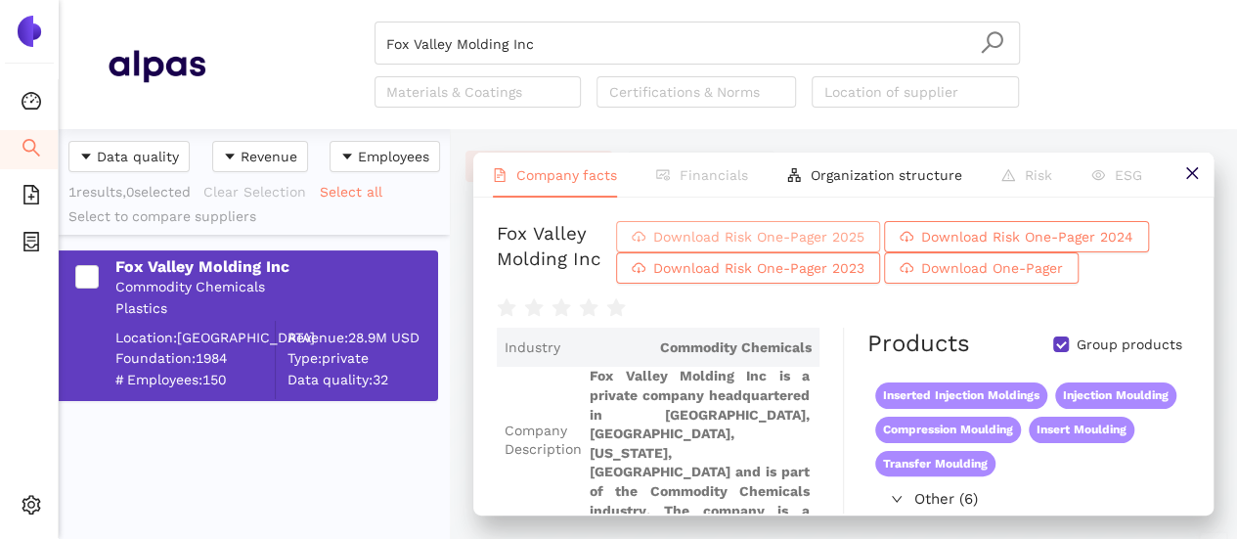
click at [743, 243] on span "Download Risk One-Pager 2025" at bounding box center [758, 237] width 211 height 22
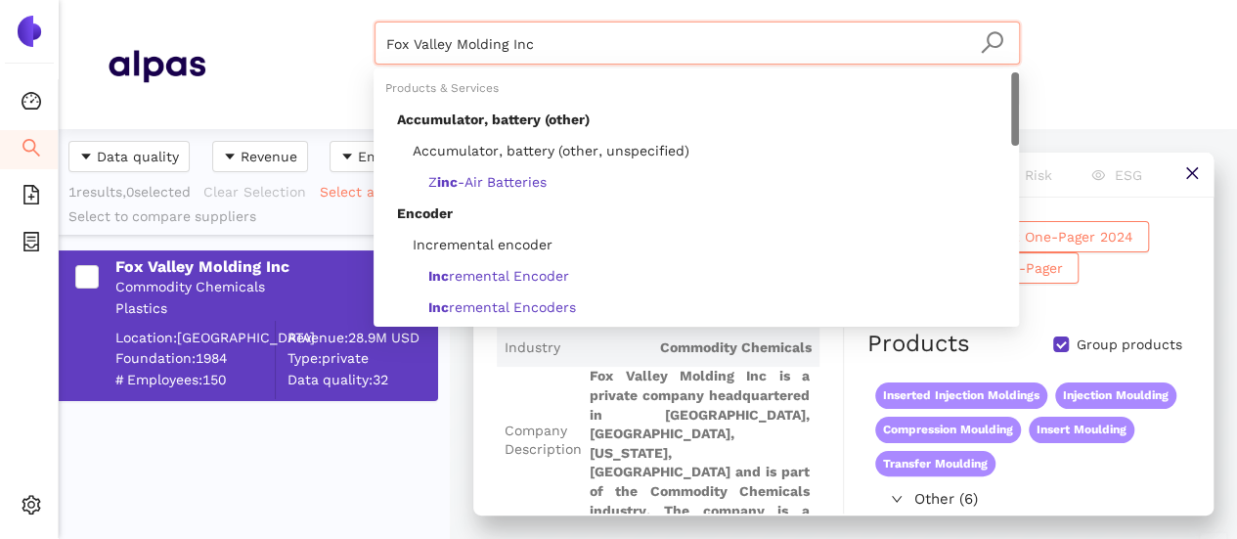
drag, startPoint x: 430, startPoint y: 19, endPoint x: 353, endPoint y: 13, distance: 77.5
click at [353, 11] on header "Fox Valley Molding Inc Materials & Coatings Certifications & Norms Location of …" at bounding box center [648, 64] width 1178 height 129
paste input "Materiais Eletricos [PERSON_NAME] Ltda"
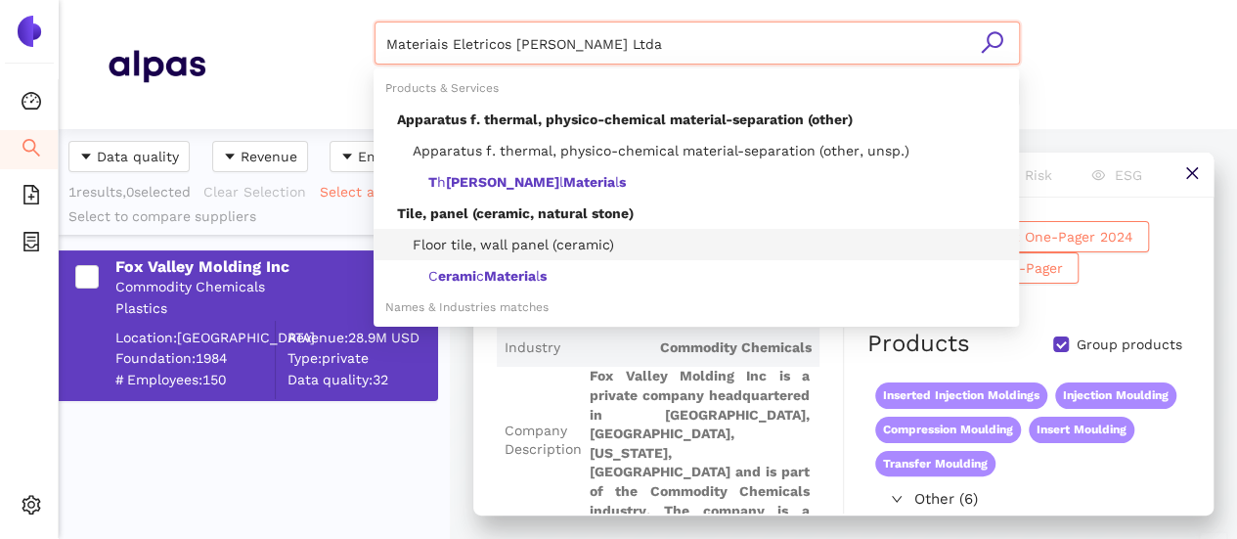
type input "Materiais Eletricos [PERSON_NAME] Ltda"
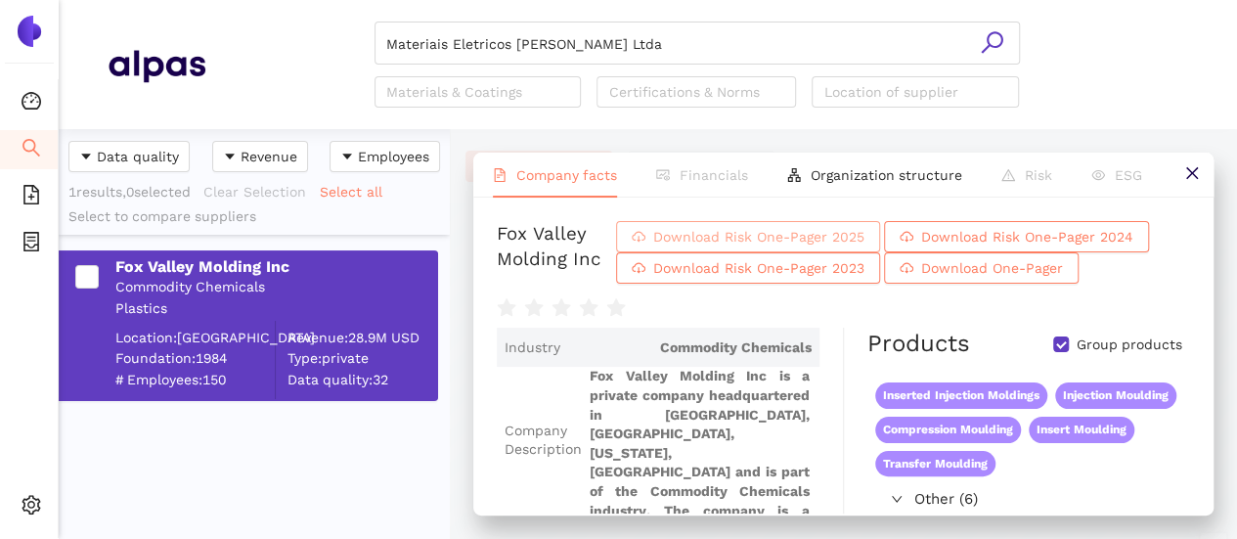
click at [785, 233] on span "Download Risk One-Pager 2025" at bounding box center [758, 237] width 211 height 22
click at [778, 234] on span "Download Risk One-Pager 2025" at bounding box center [758, 237] width 211 height 22
click at [778, 230] on span "Download Risk One-Pager 2025" at bounding box center [758, 237] width 211 height 22
click at [323, 504] on div "Fox Valley Molding Inc Commodity Chemicals Plastics Location: United States Fou…" at bounding box center [254, 387] width 391 height 305
click at [999, 38] on icon "search" at bounding box center [992, 42] width 24 height 24
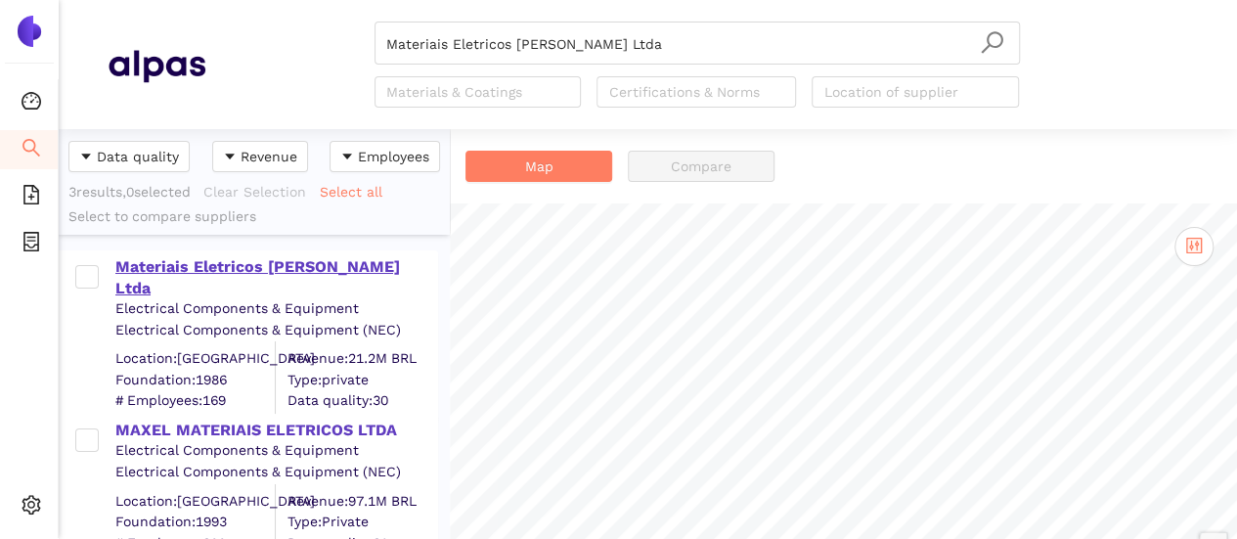
click at [335, 261] on div "Materiais Eletricos [PERSON_NAME] Ltda" at bounding box center [275, 278] width 321 height 44
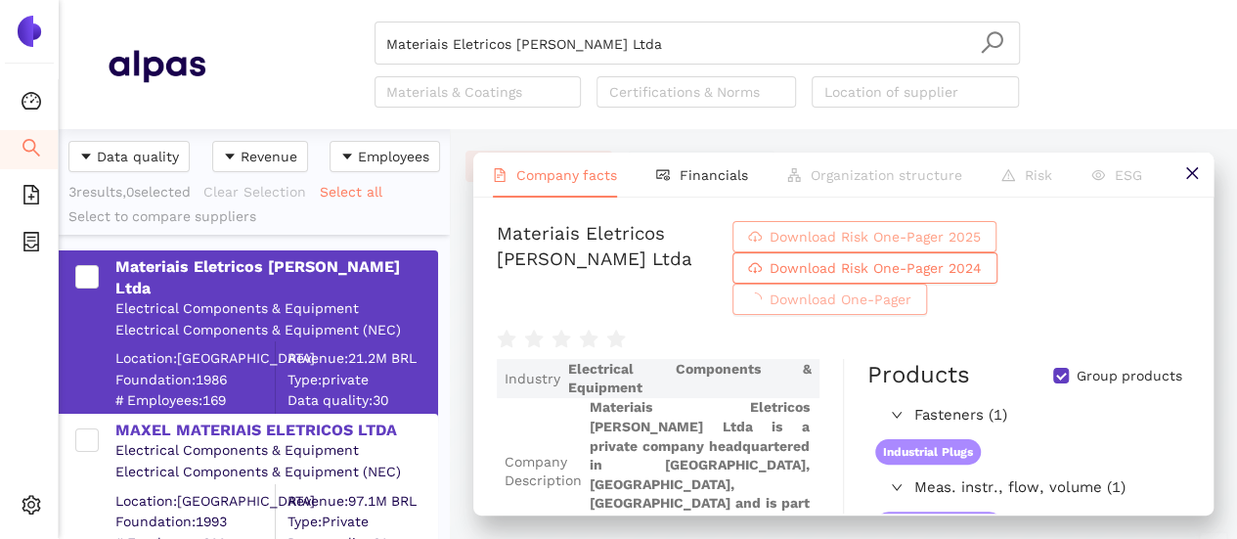
click at [784, 235] on span "Download Risk One-Pager 2025" at bounding box center [875, 237] width 211 height 22
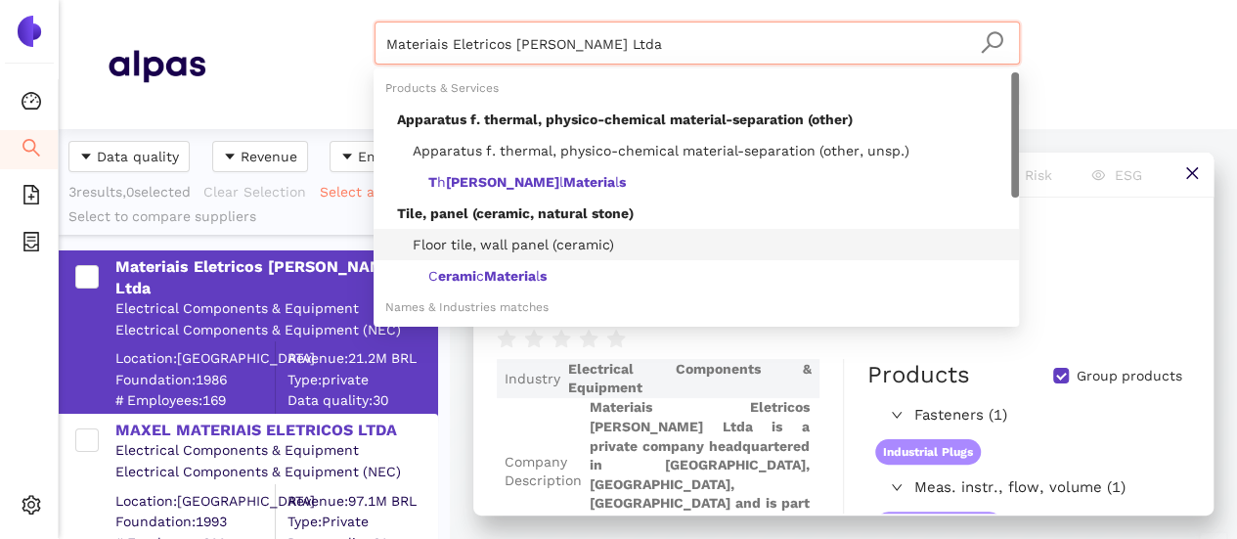
drag, startPoint x: 595, startPoint y: 58, endPoint x: 339, endPoint y: 46, distance: 255.5
click at [339, 46] on div "Materiais Eletricos [PERSON_NAME] Ltda Materials & Coatings Certifications & No…" at bounding box center [696, 65] width 983 height 86
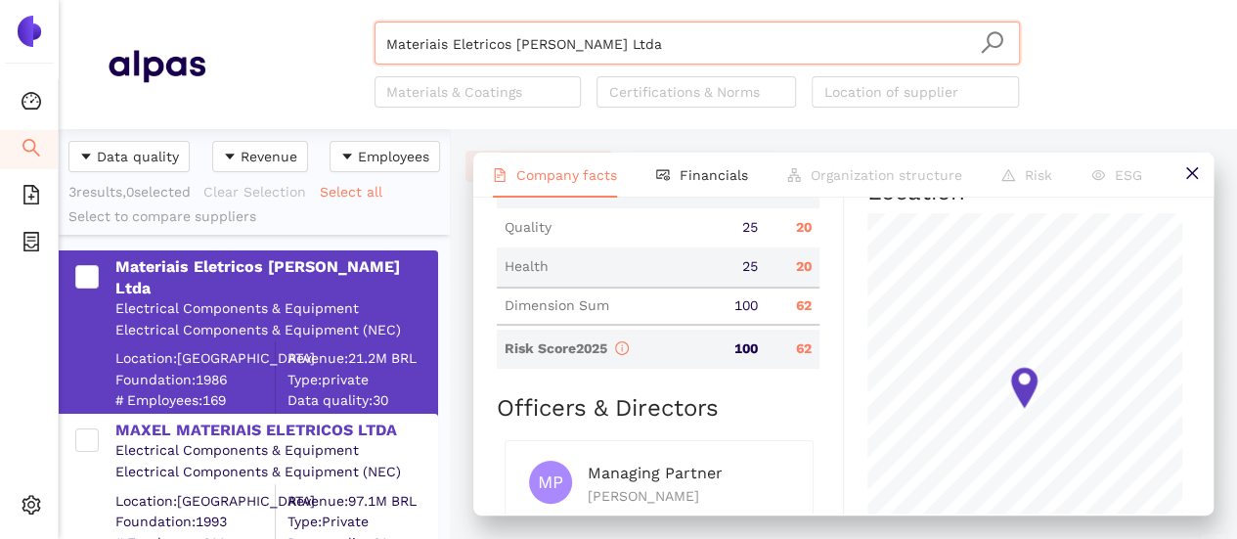
scroll to position [1451, 0]
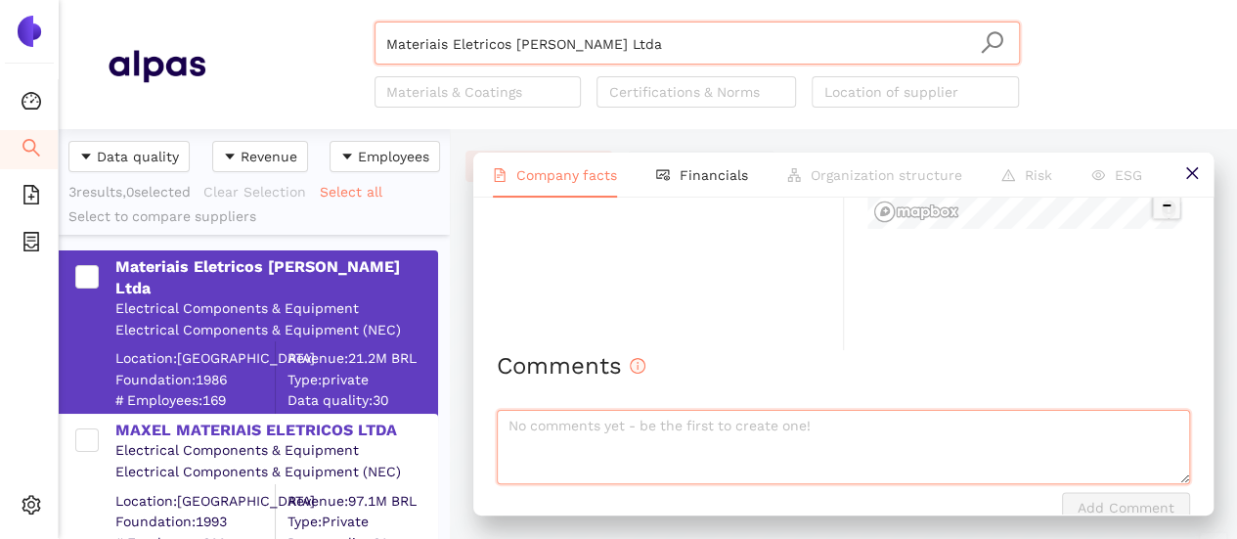
click at [654, 410] on textarea at bounding box center [843, 447] width 693 height 74
click at [602, 410] on textarea "To enrich screen reader interactions, please activate Accessibility in Grammarl…" at bounding box center [843, 447] width 693 height 74
paste textarea "QBR FY 24 AVERAGE 81,22% (APAC CN) and 86,37% - cost is the main offende"
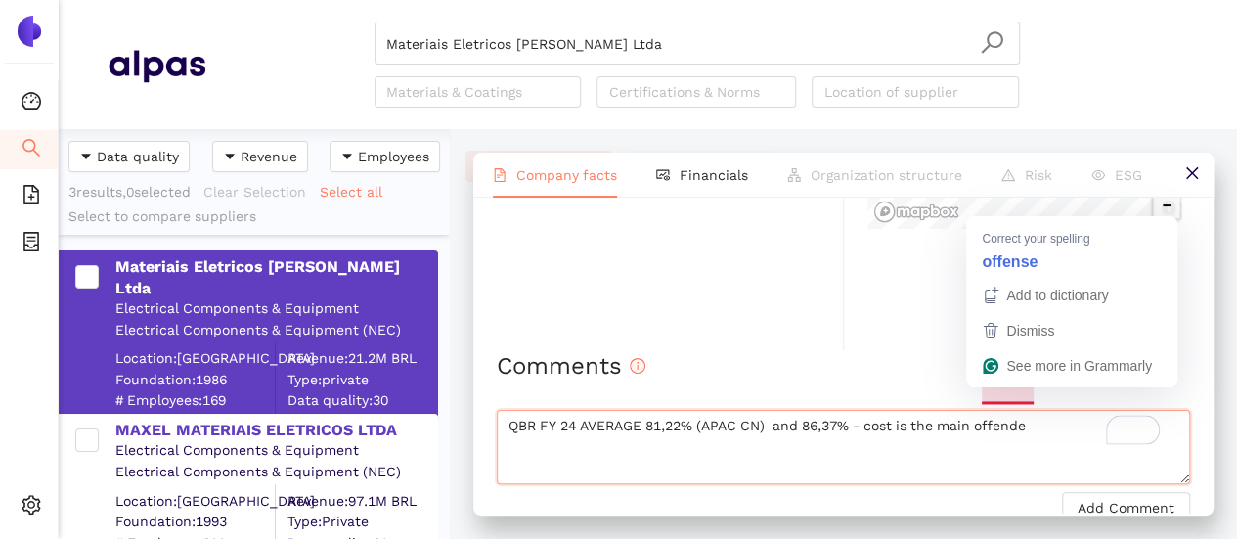
click at [1038, 410] on textarea "QBR FY 24 AVERAGE 81,22% (APAC CN) and 86,37% - cost is the main offende" at bounding box center [843, 447] width 693 height 74
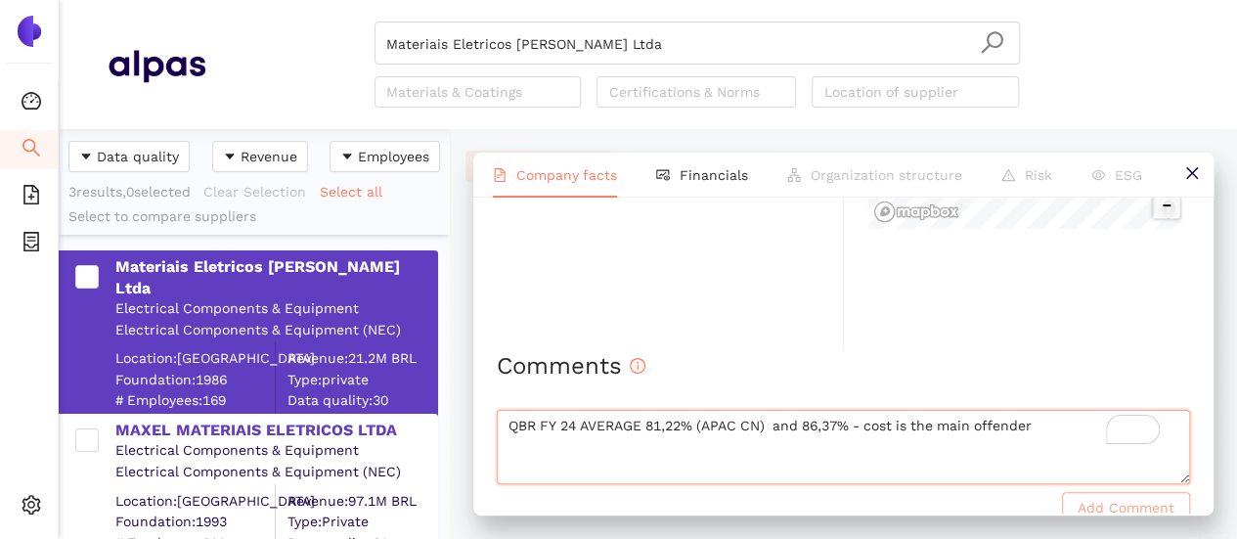
type textarea "QBR FY 24 AVERAGE 81,22% (APAC CN) and 86,37% - cost is the main offender"
drag, startPoint x: 1095, startPoint y: 473, endPoint x: 340, endPoint y: 233, distance: 792.3
click at [1095, 497] on span "Add Comment" at bounding box center [1126, 508] width 97 height 22
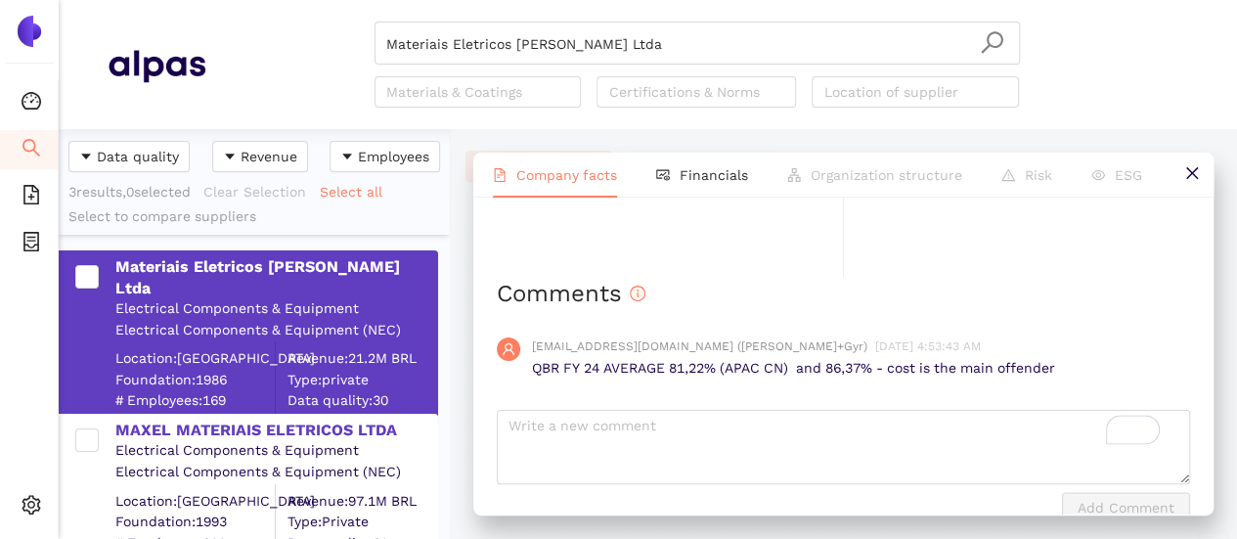
scroll to position [1426, 0]
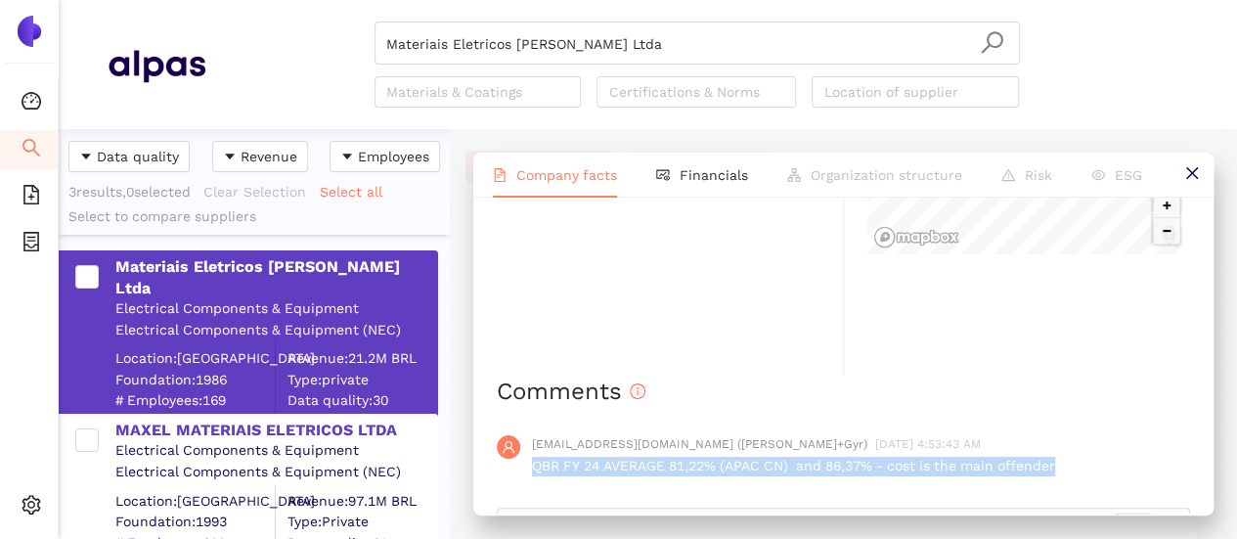
drag, startPoint x: 526, startPoint y: 430, endPoint x: 1084, endPoint y: 443, distance: 557.6
click at [1084, 443] on div "[EMAIL_ADDRESS][DOMAIN_NAME] ([PERSON_NAME]+Gyr) [DATE] 4:53:43 AM QBR FY 24 AV…" at bounding box center [843, 456] width 693 height 72
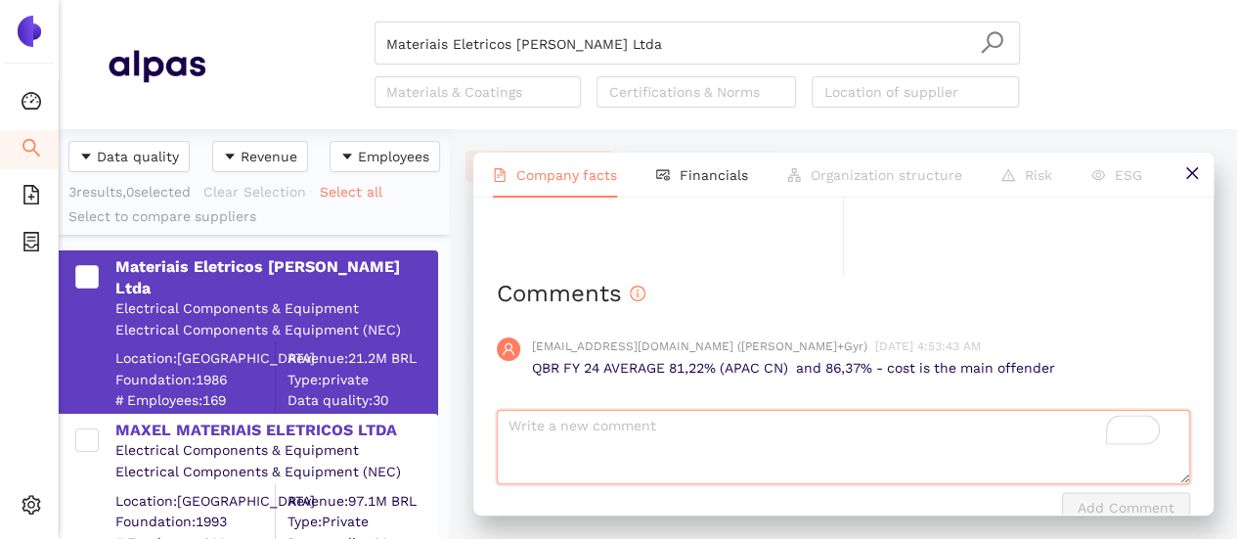
click at [839, 410] on textarea "To enrich screen reader interactions, please activate Accessibility in Grammarl…" at bounding box center [843, 447] width 693 height 74
type textarea "c"
type textarea "Comments not correct for this supplier"
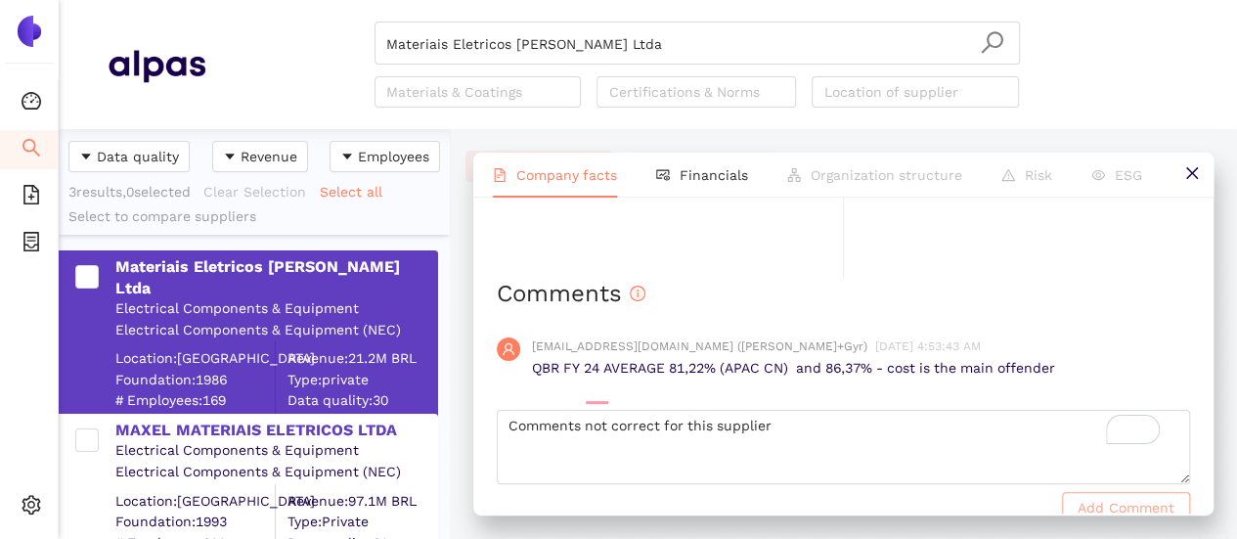
click at [1116, 497] on span "Add Comment" at bounding box center [1126, 508] width 97 height 22
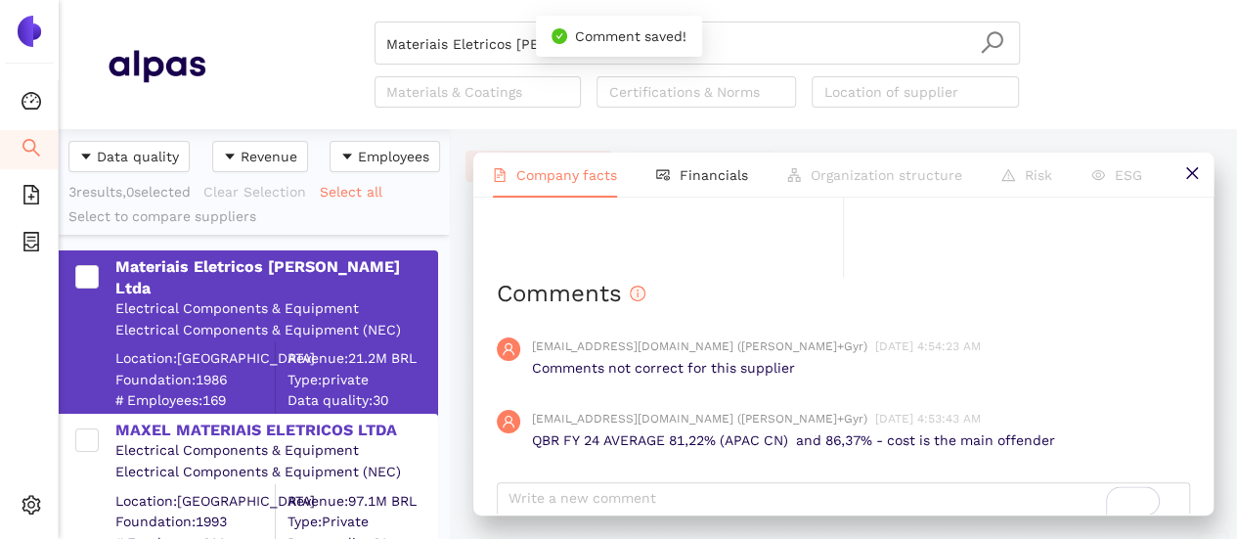
scroll to position [1595, 0]
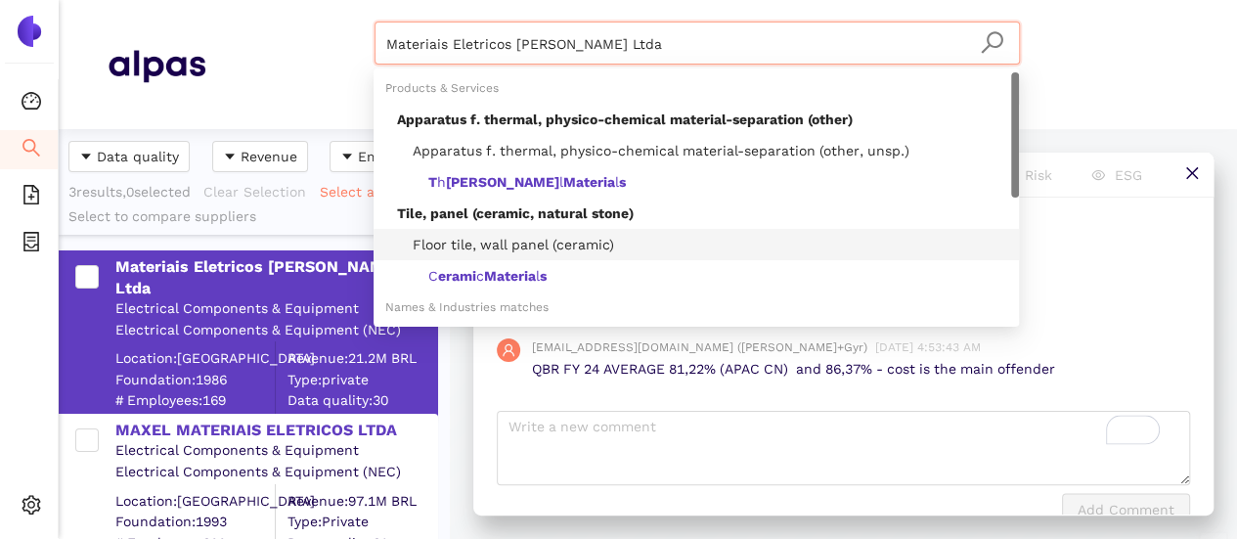
drag, startPoint x: 596, startPoint y: 46, endPoint x: 164, endPoint y: -9, distance: 434.7
click at [164, 0] on html "Dashboard Search eSourcing Templates eSourcing Projects Settings Materiais Elet…" at bounding box center [618, 269] width 1237 height 539
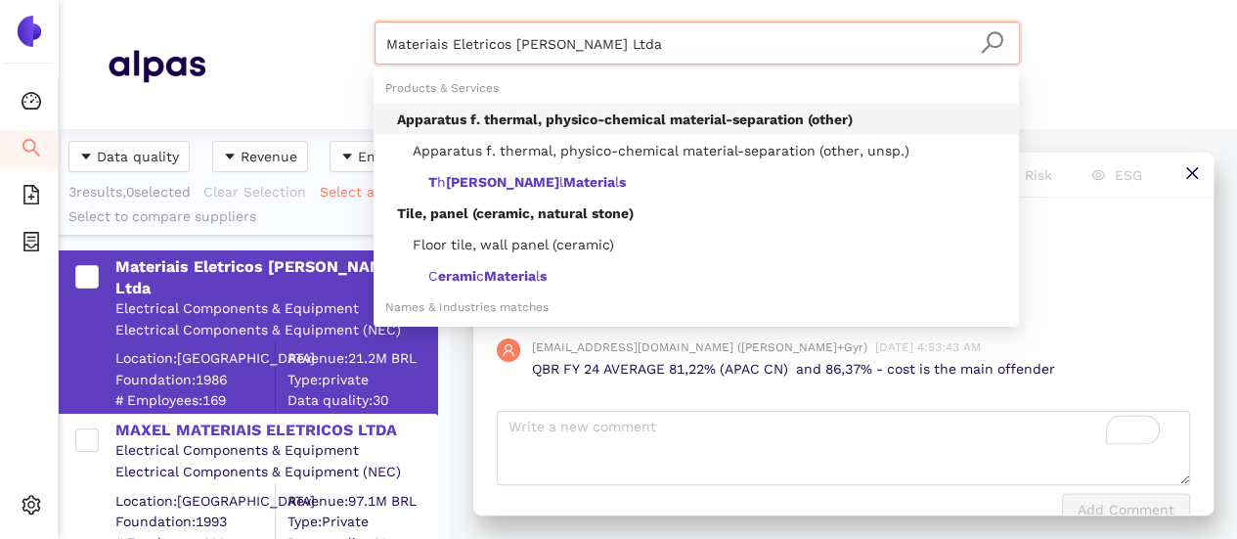
paste input "QBR FY 24 AVERAGE 81,22% (APAC CN) and 86,37% - cost is the main offende"
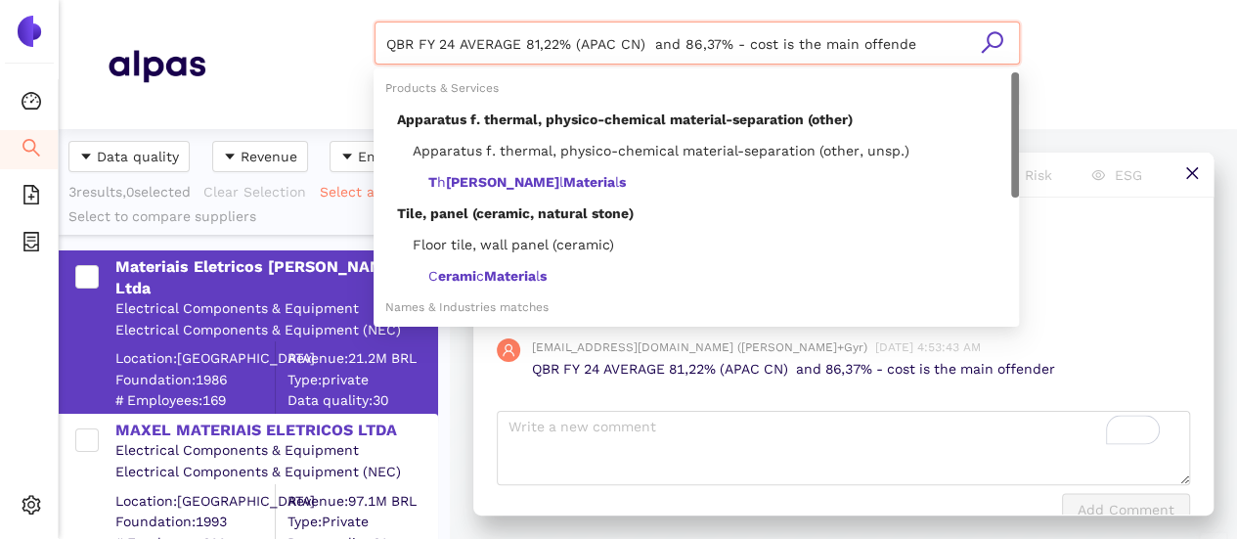
click at [433, 0] on html "Dashboard Search eSourcing Templates eSourcing Projects Settings QBR FY 24 AVER…" at bounding box center [618, 269] width 1237 height 539
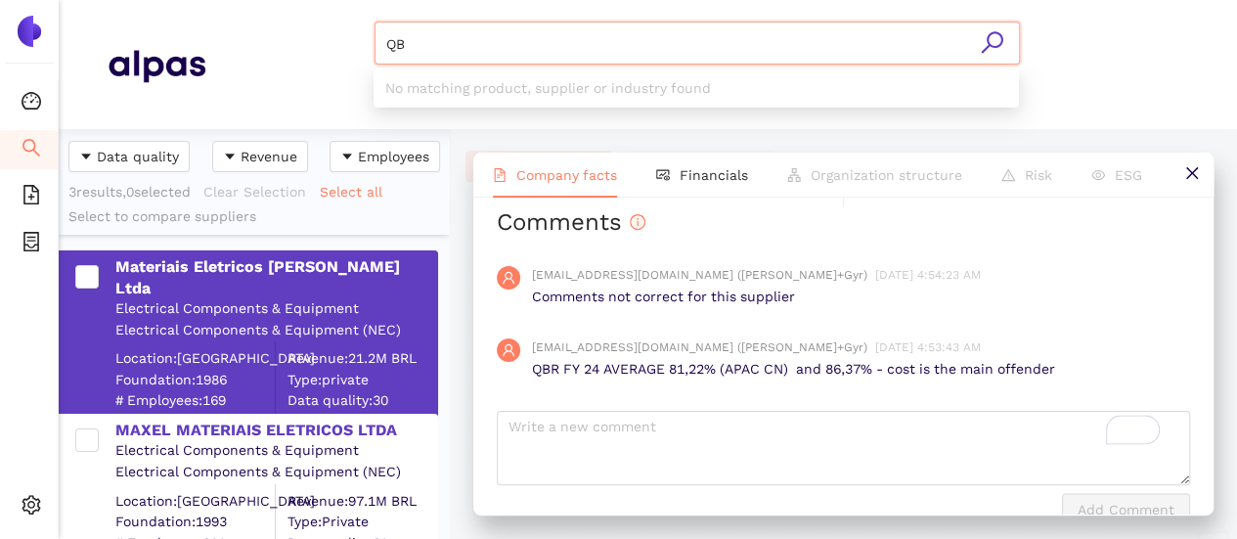
type input "Q"
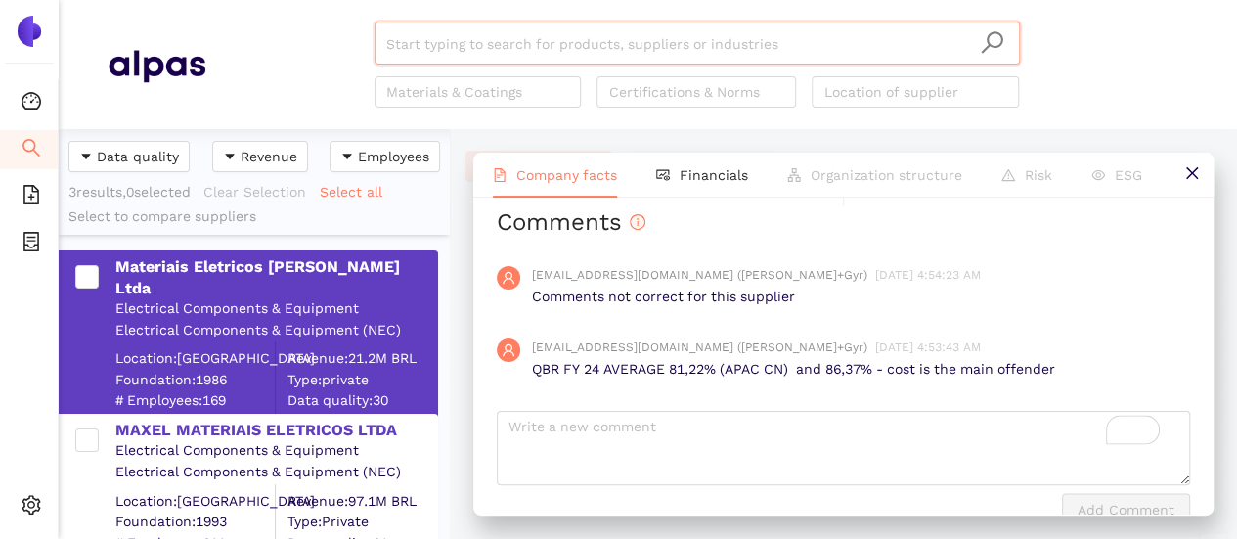
click at [446, 56] on input "search" at bounding box center [697, 43] width 622 height 43
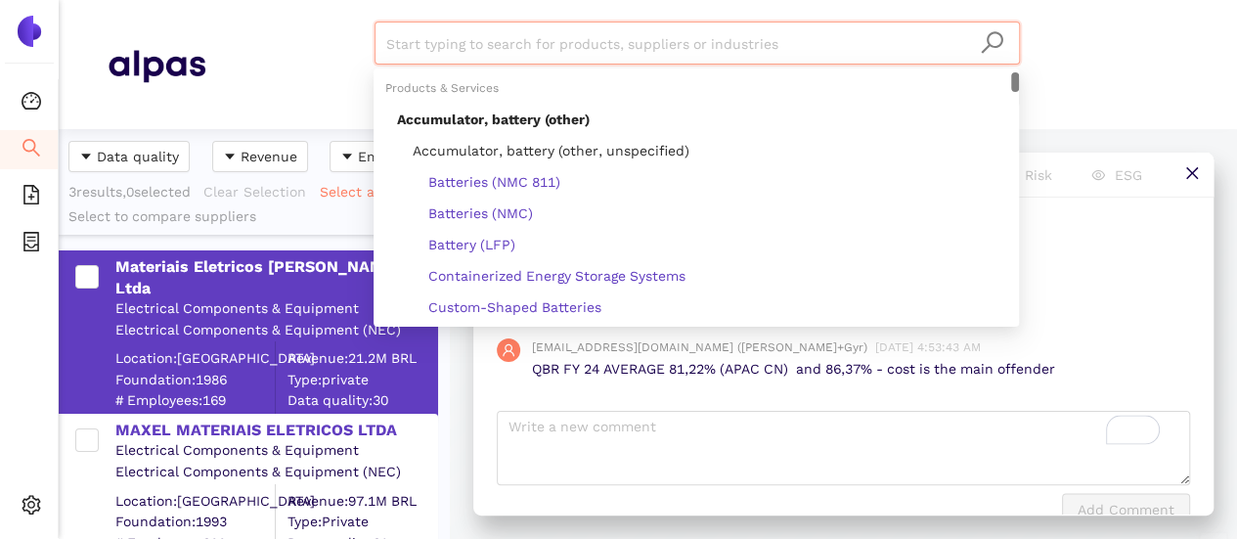
paste input "Jiangsu Linyang Energy Co., Ltd."
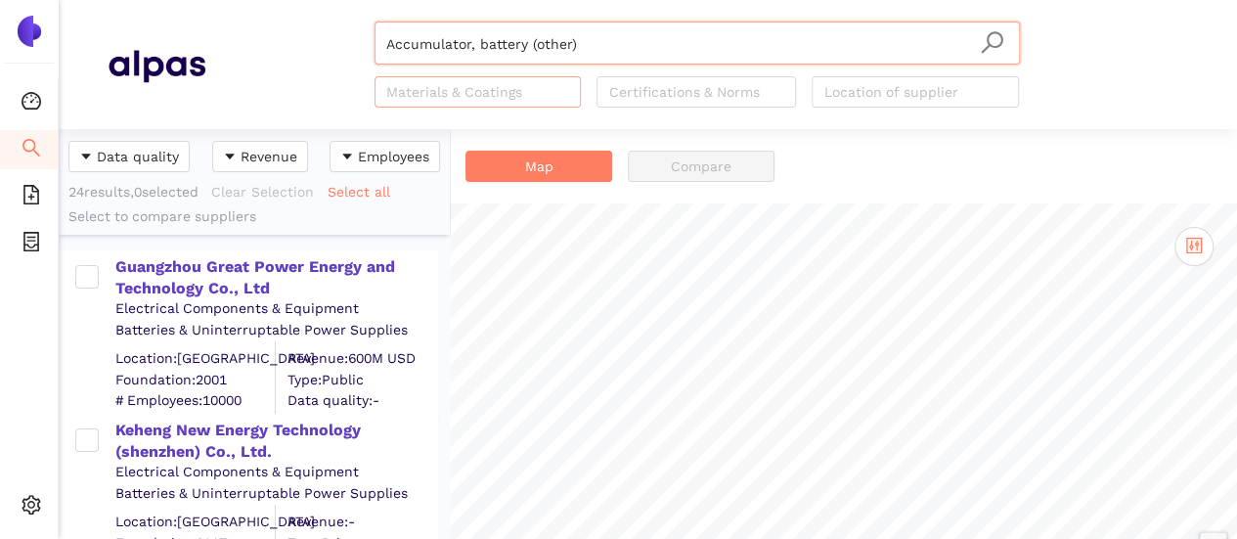
type input "Accumulator, battery (other)"
